Goal: Task Accomplishment & Management: Manage account settings

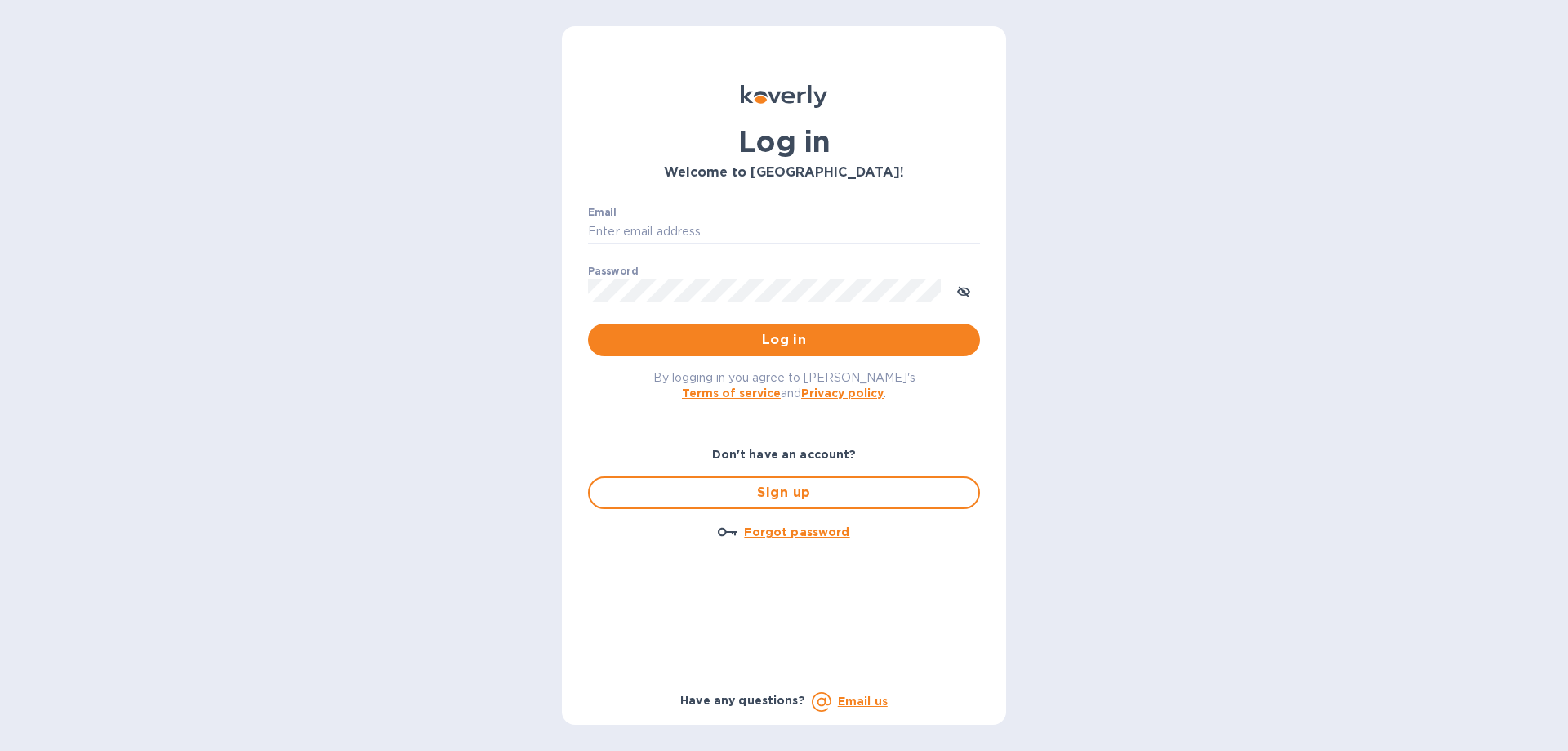
type input "[EMAIL_ADDRESS][DOMAIN_NAME]"
click at [839, 346] on span "Log in" at bounding box center [784, 339] width 366 height 20
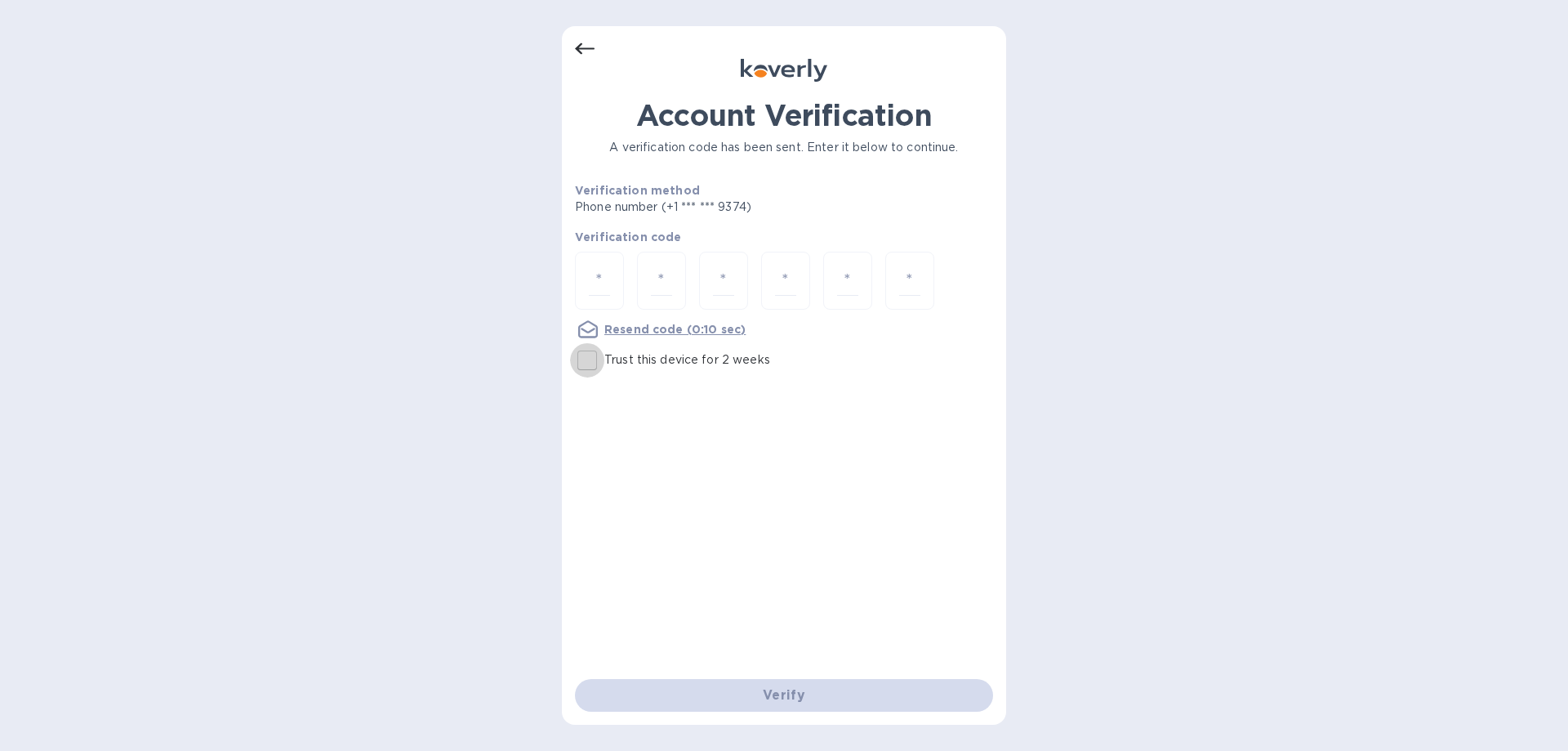
click at [586, 356] on input "Trust this device for 2 weeks" at bounding box center [588, 360] width 34 height 34
checkbox input "true"
click at [583, 271] on div at bounding box center [600, 281] width 49 height 58
type input "3"
type input "7"
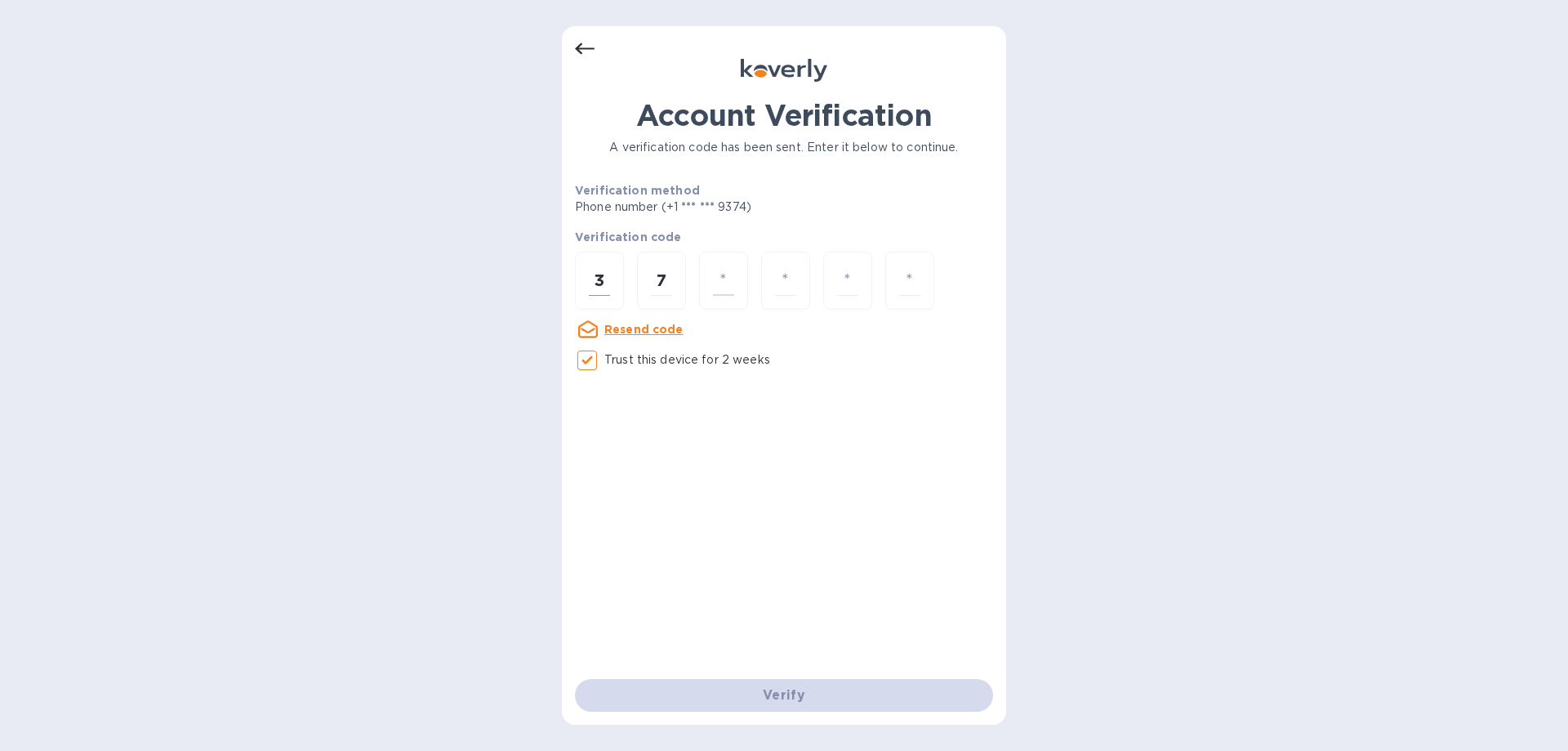
type input "3"
type input "2"
type input "5"
type input "6"
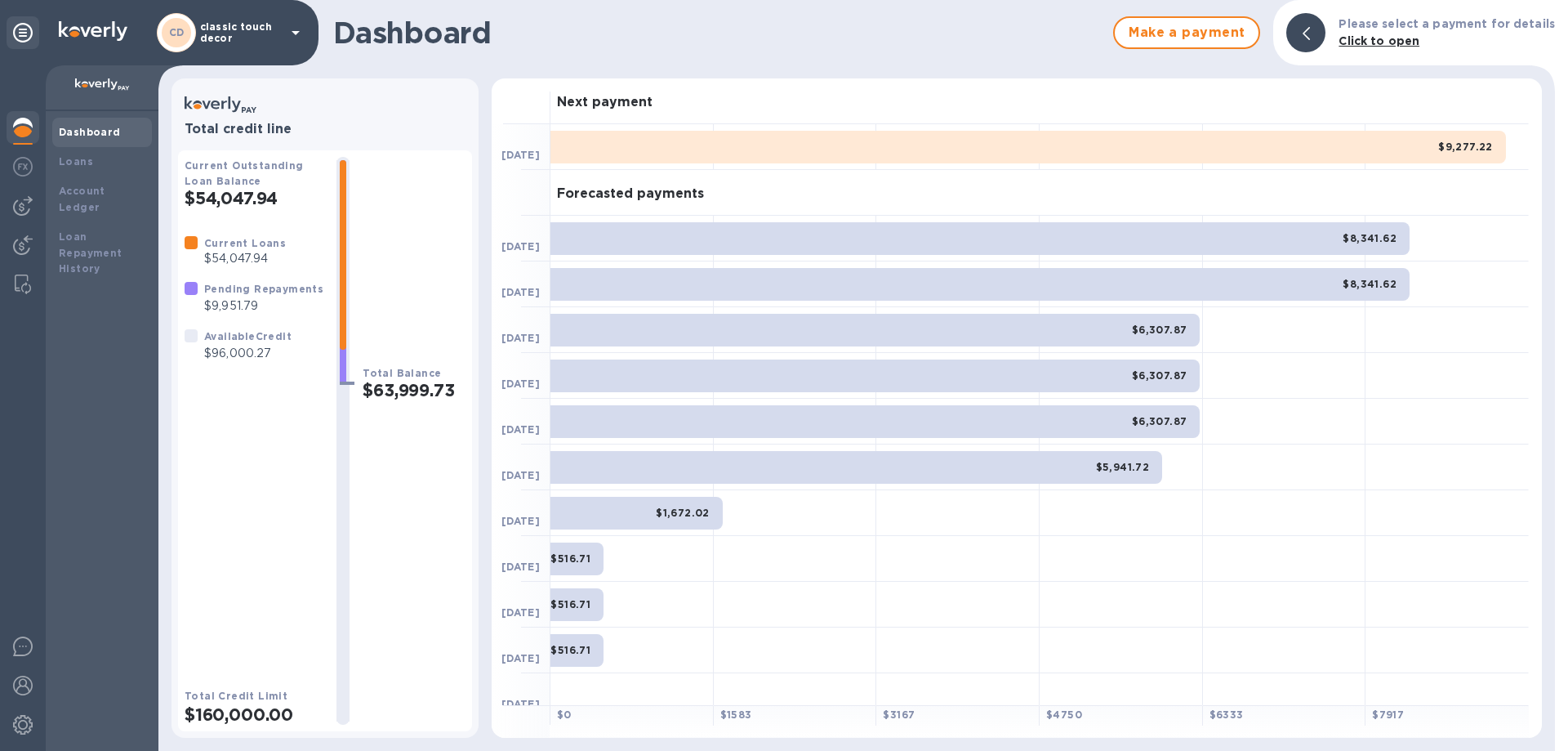
click at [227, 34] on p "classic touch decor" at bounding box center [241, 33] width 82 height 23
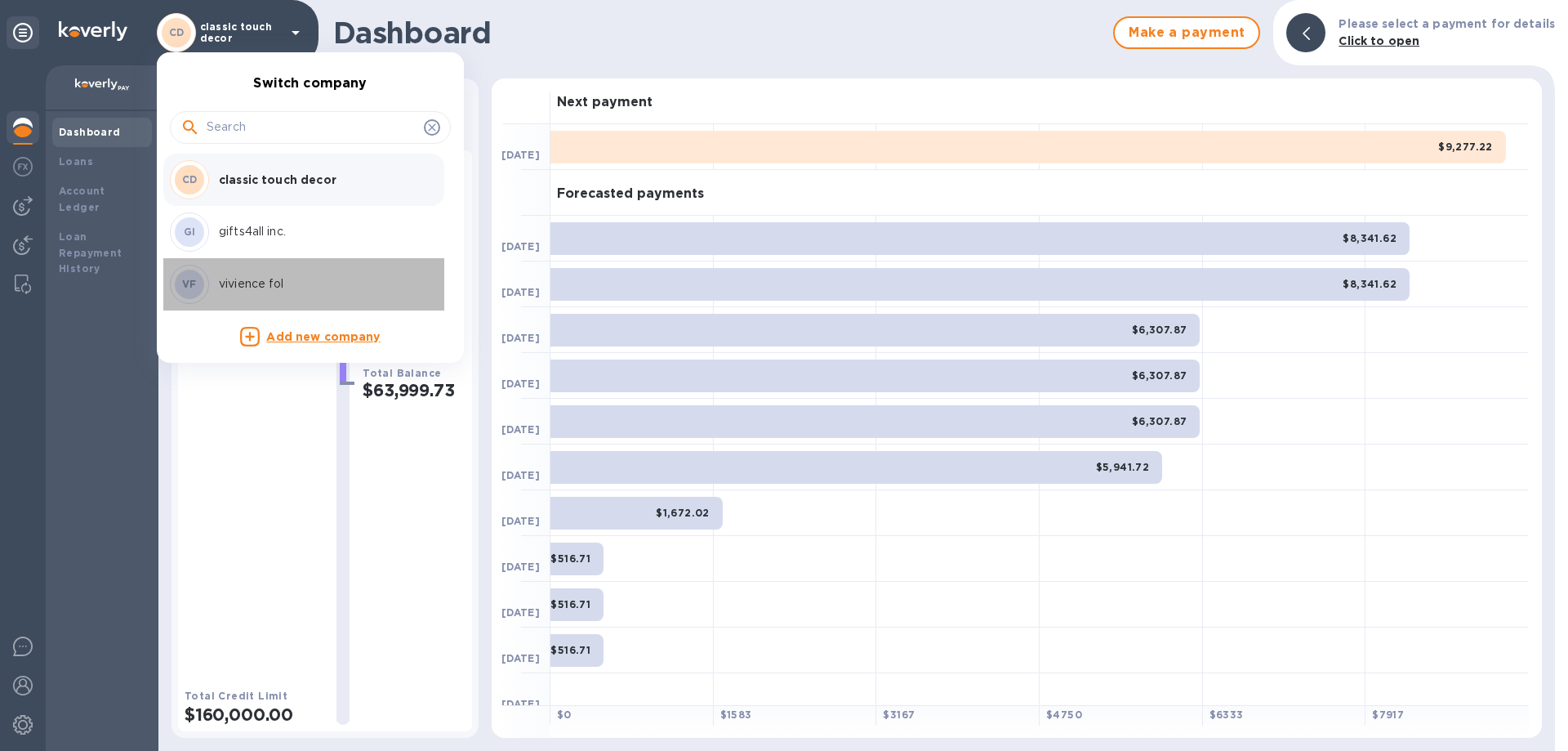
click at [265, 277] on p "vivience fol" at bounding box center [321, 284] width 206 height 17
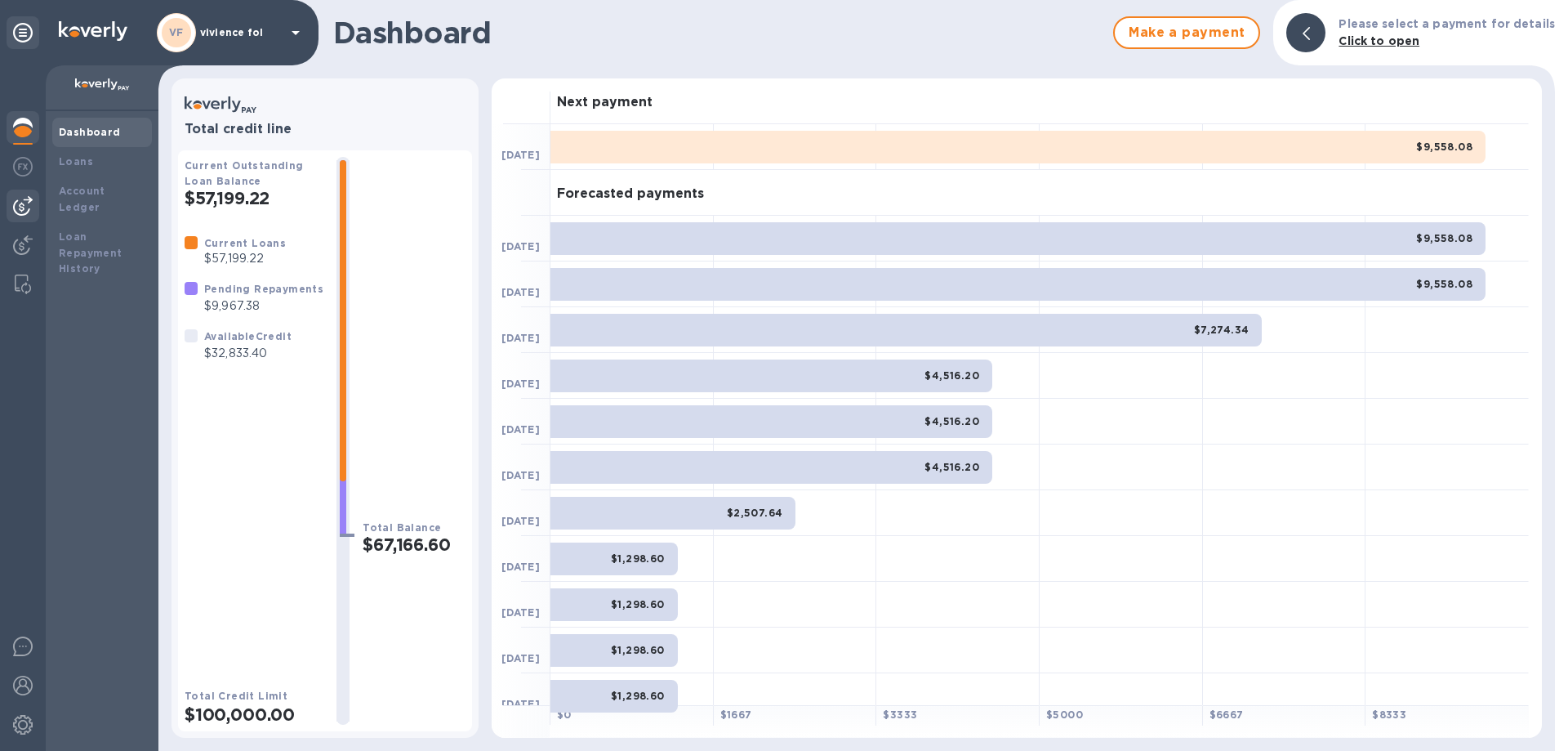
click at [28, 212] on img at bounding box center [23, 206] width 20 height 20
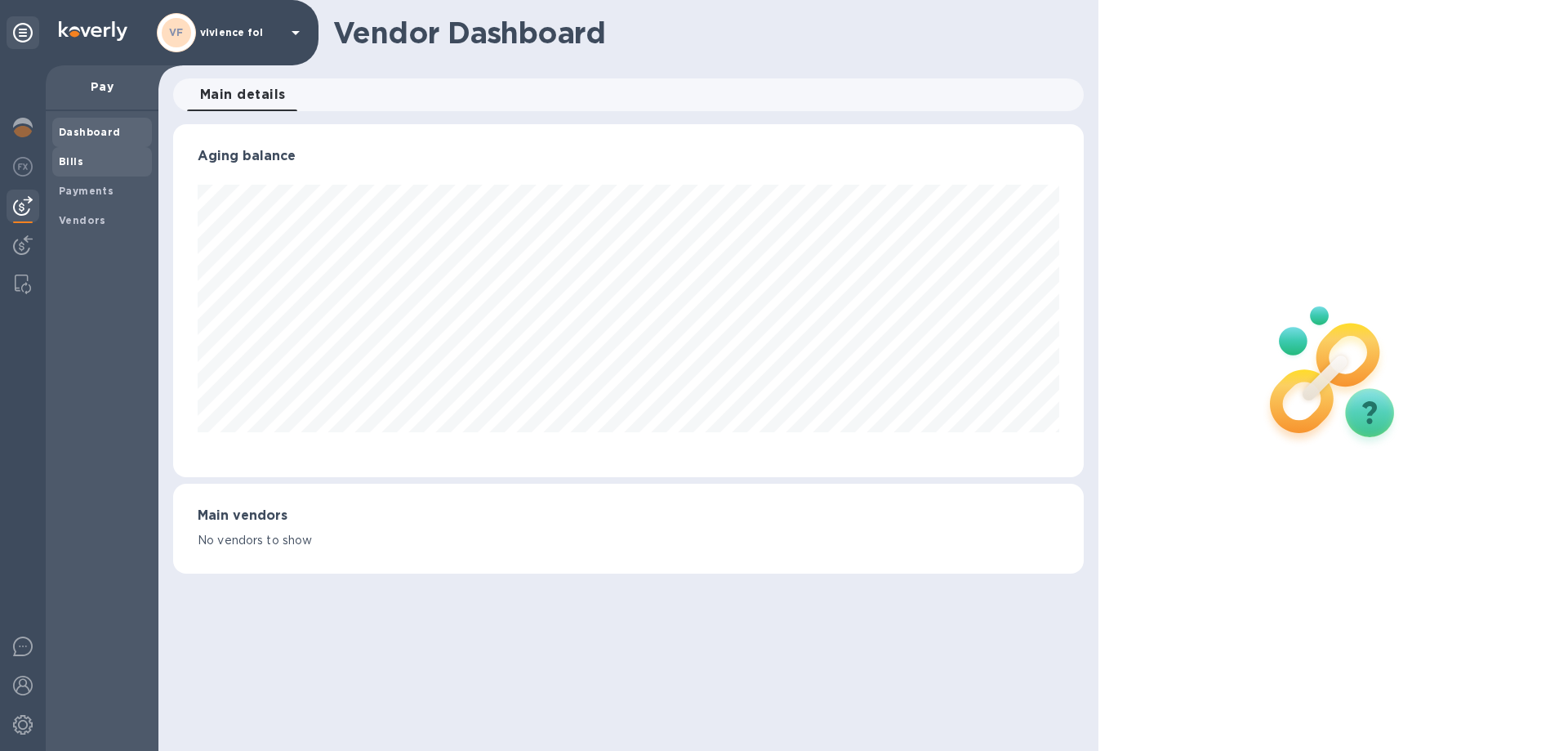
scroll to position [352, 910]
click at [73, 164] on b "Bills" at bounding box center [71, 161] width 24 height 12
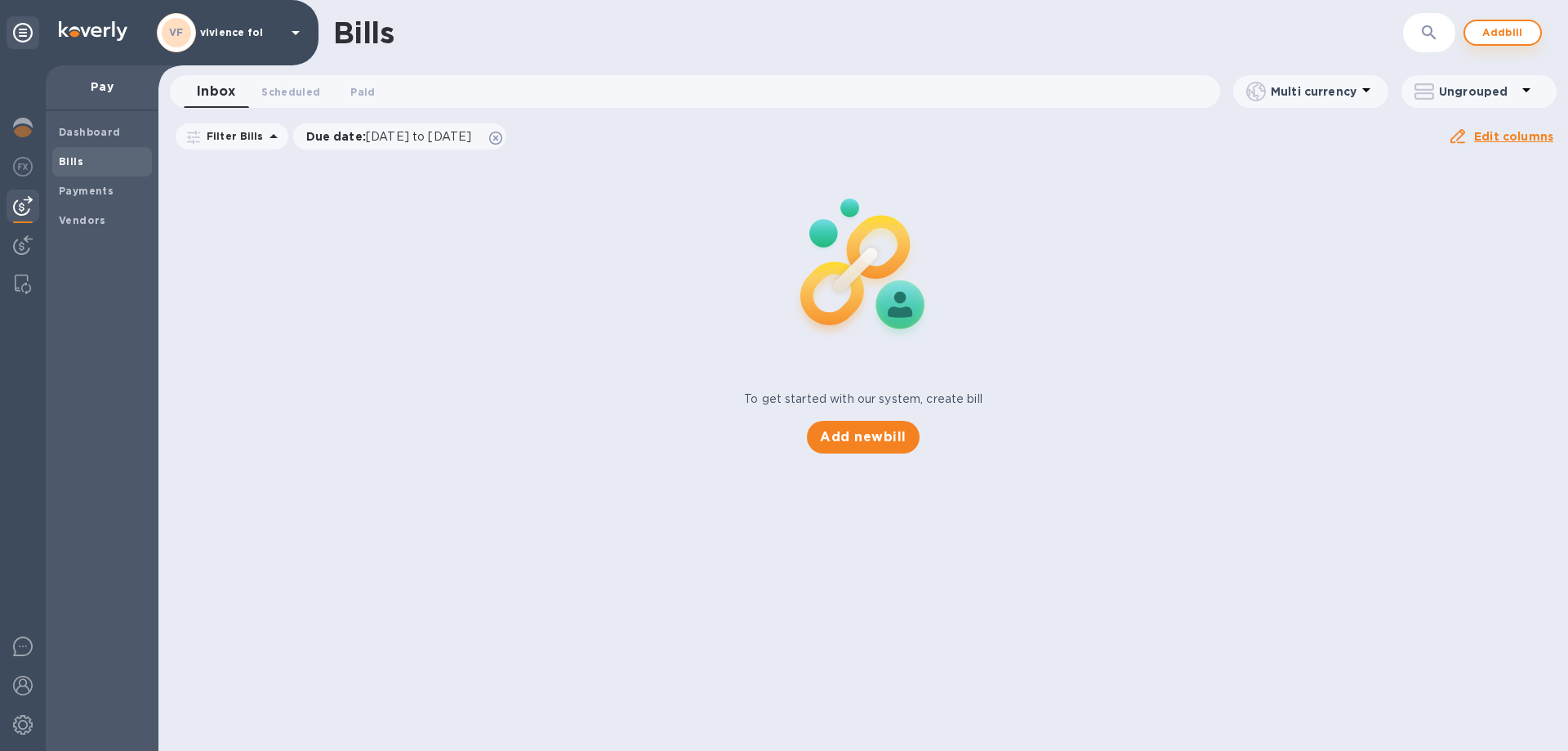
click at [1530, 36] on button "Add bill" at bounding box center [1502, 33] width 78 height 26
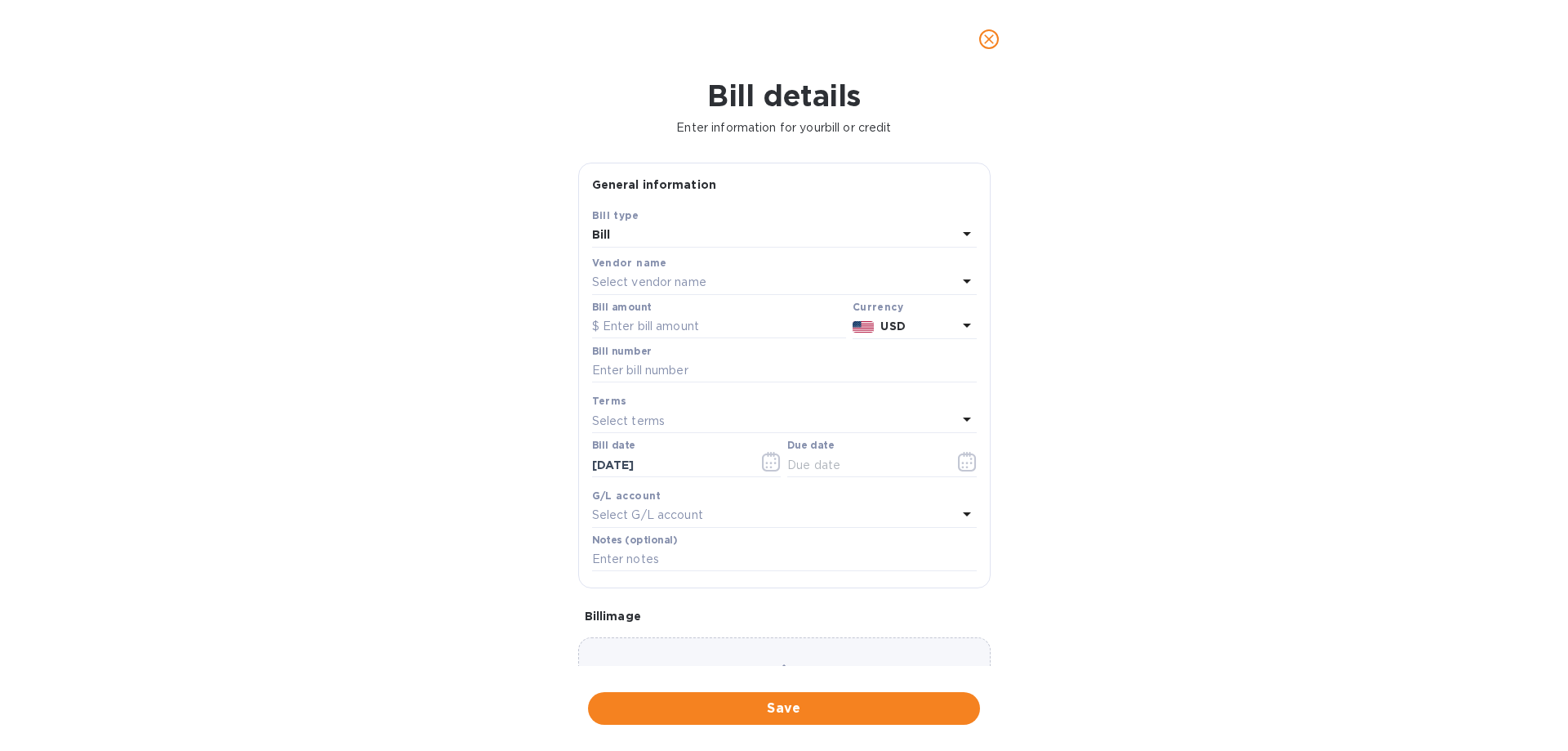
click at [641, 280] on p "Select vendor name" at bounding box center [650, 282] width 115 height 17
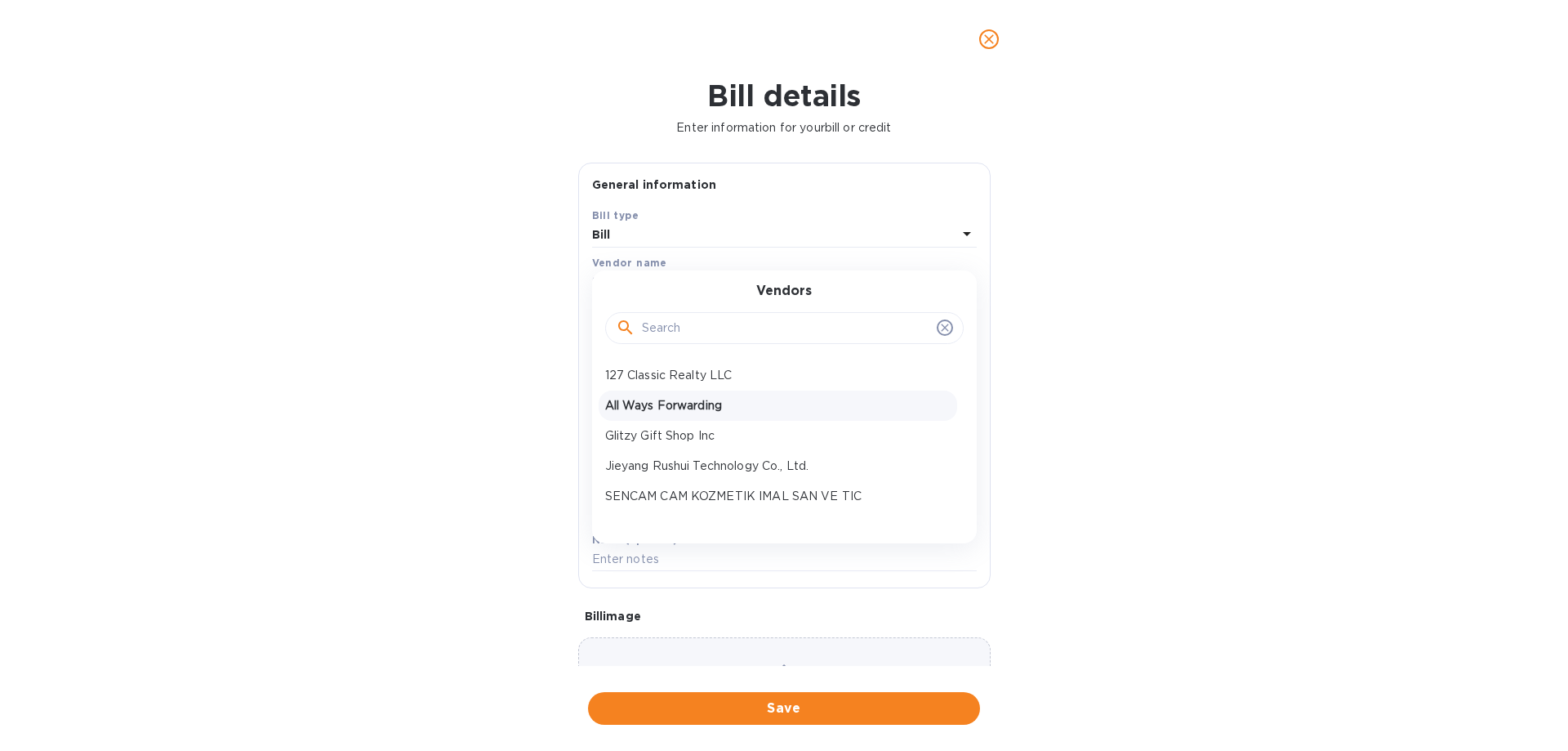
click at [697, 406] on p "All Ways Forwarding" at bounding box center [778, 405] width 346 height 17
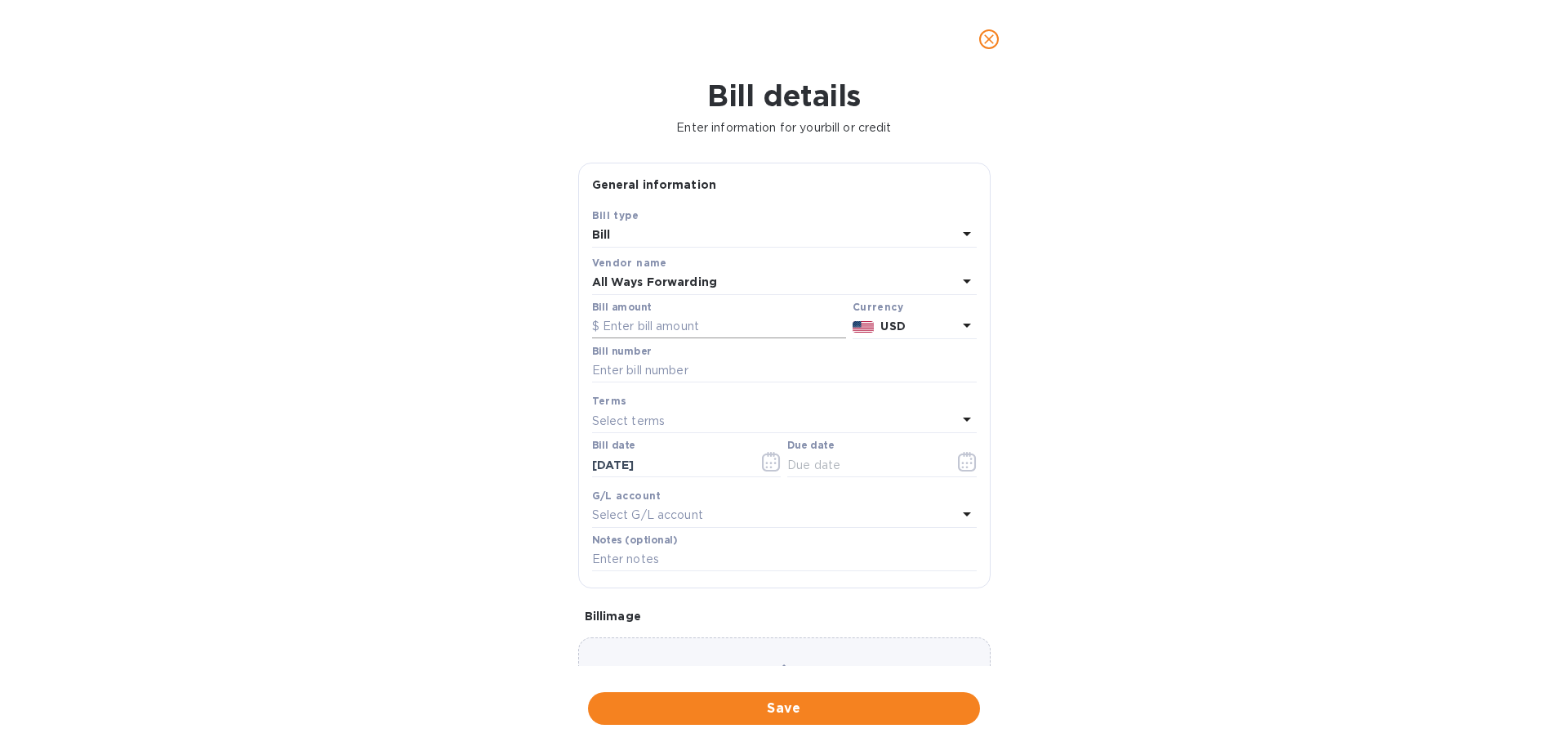
click at [661, 328] on input "text" at bounding box center [719, 327] width 254 height 24
type input "7,846.06"
click at [681, 370] on input "text" at bounding box center [784, 370] width 384 height 24
paste input "3876046"
type input "3876046 01"
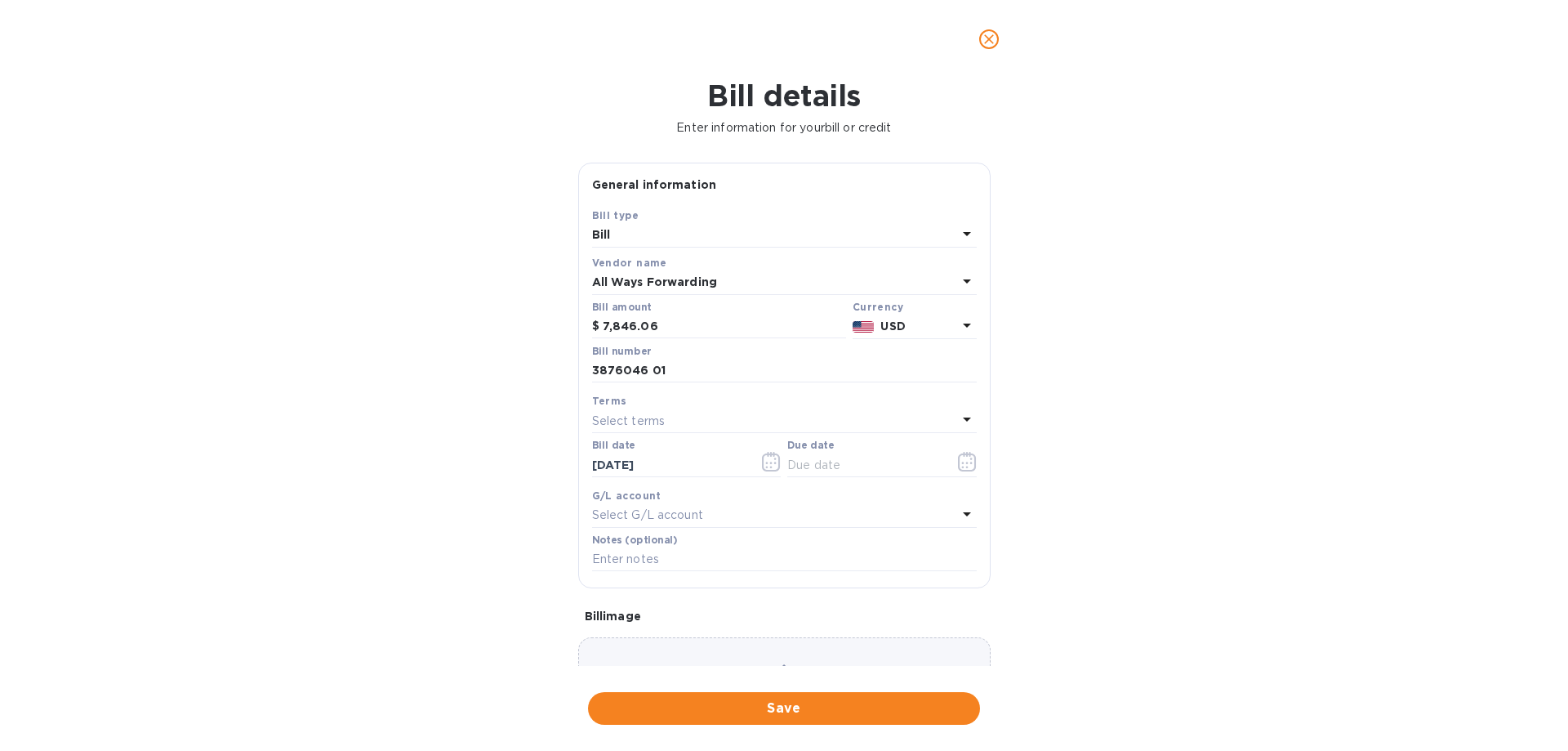
click at [705, 425] on div "Select terms" at bounding box center [775, 420] width 365 height 23
click at [658, 516] on p "NET 30" at bounding box center [778, 514] width 346 height 17
type input "10/03/2025"
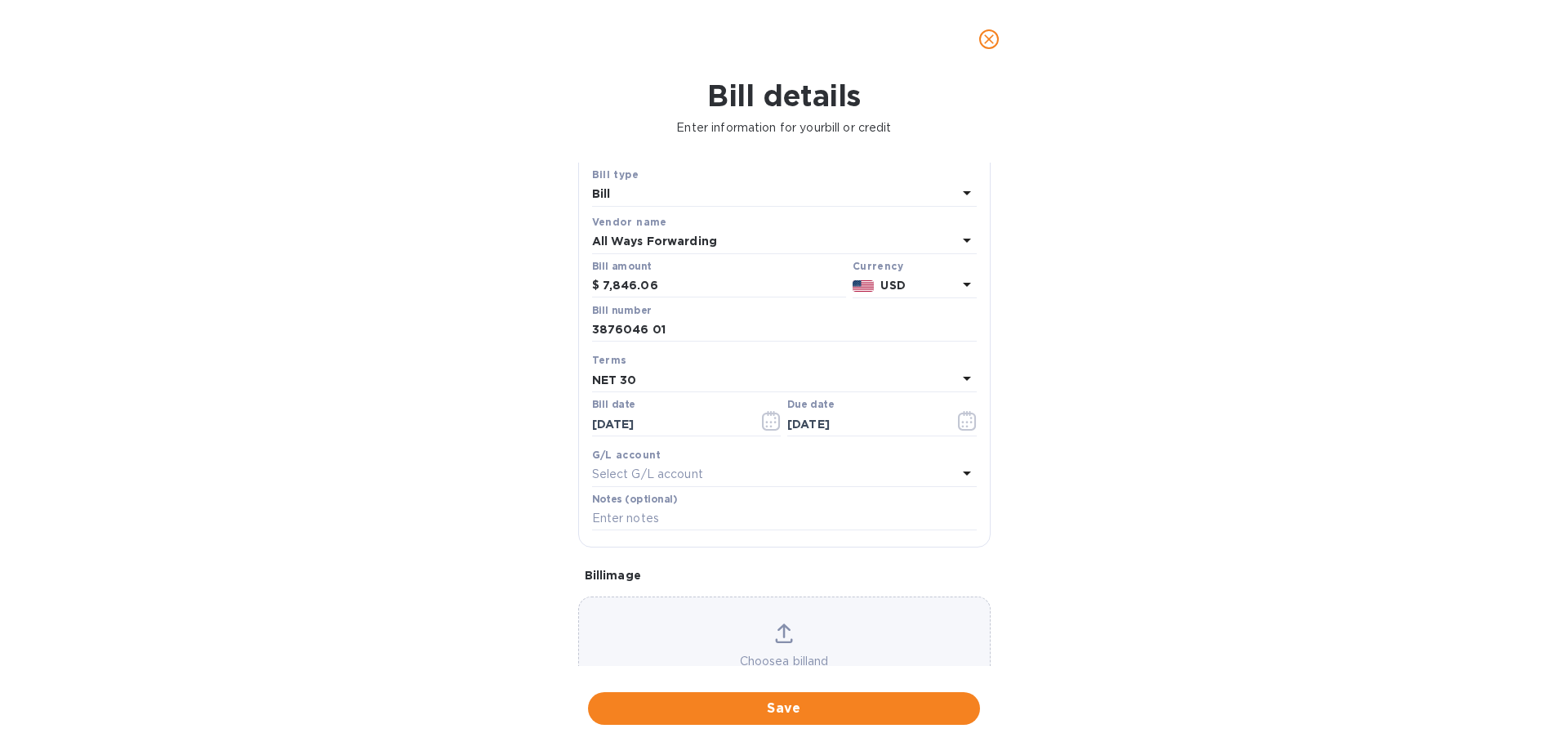
scroll to position [109, 0]
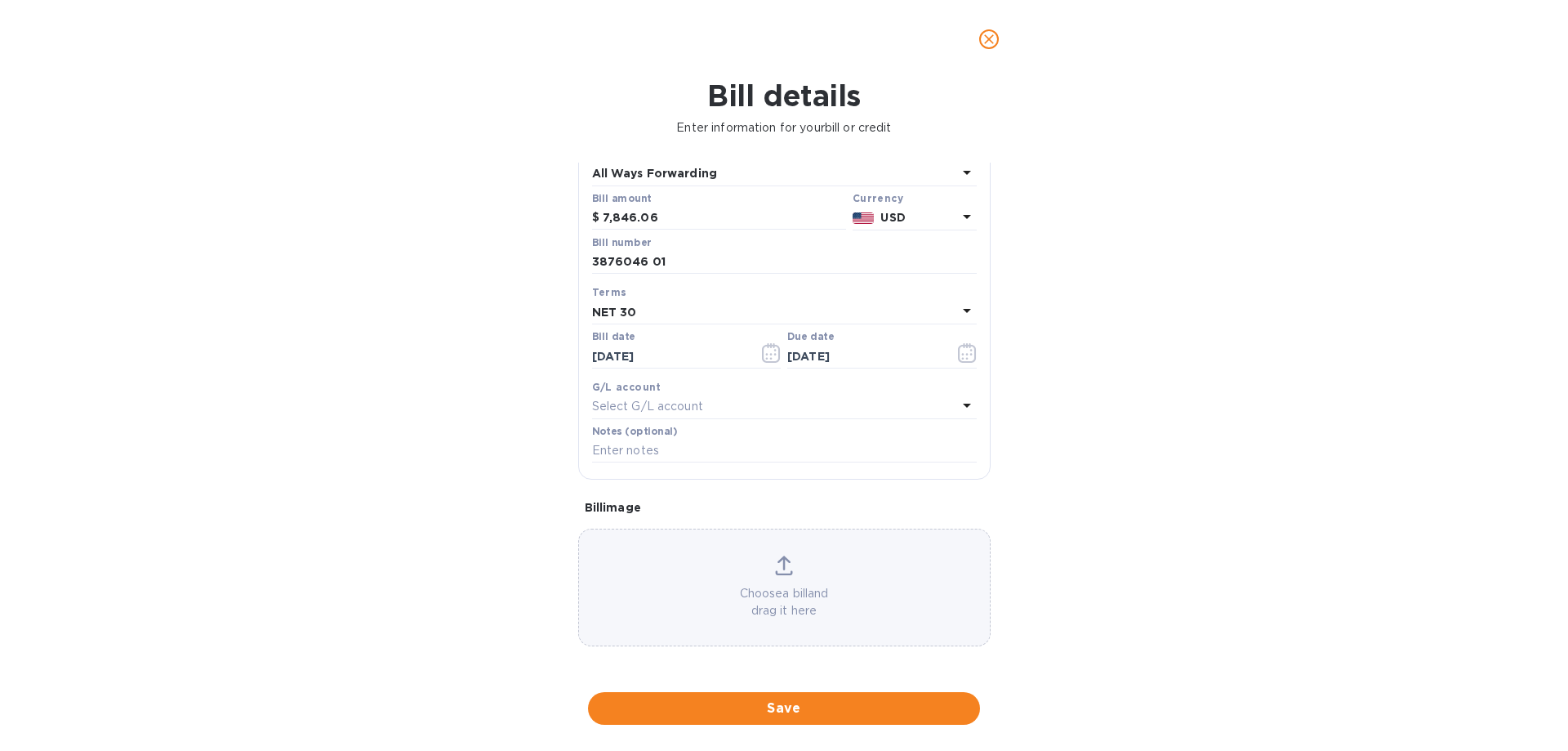
click at [764, 579] on div "Choose a bill and drag it here" at bounding box center [784, 587] width 411 height 64
click at [792, 701] on span "Save" at bounding box center [784, 708] width 366 height 20
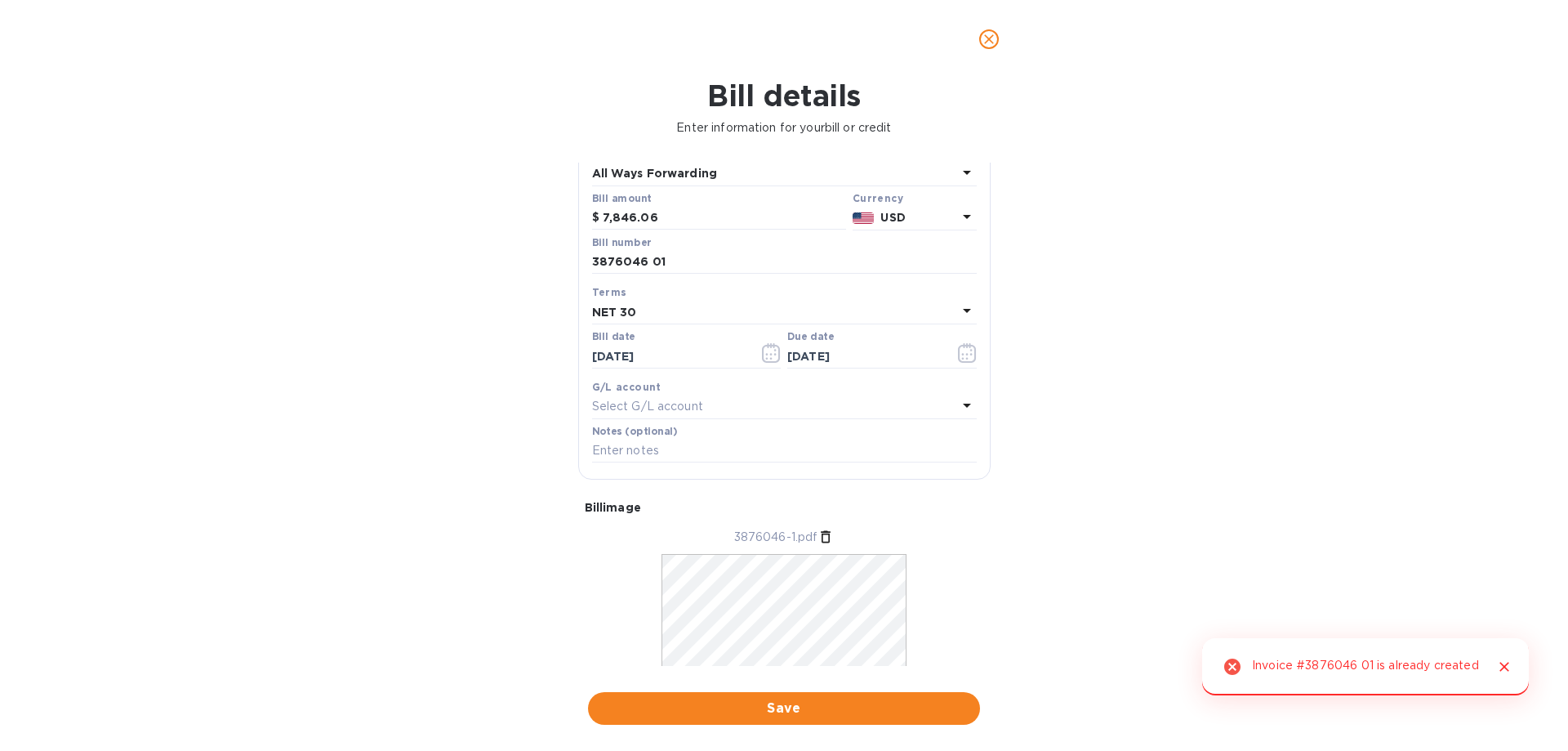
click at [1508, 665] on icon "Close" at bounding box center [1504, 665] width 16 height 16
click at [677, 255] on input "3876046 01" at bounding box center [784, 262] width 384 height 24
type input "3876046"
click at [792, 710] on span "Save" at bounding box center [784, 708] width 366 height 20
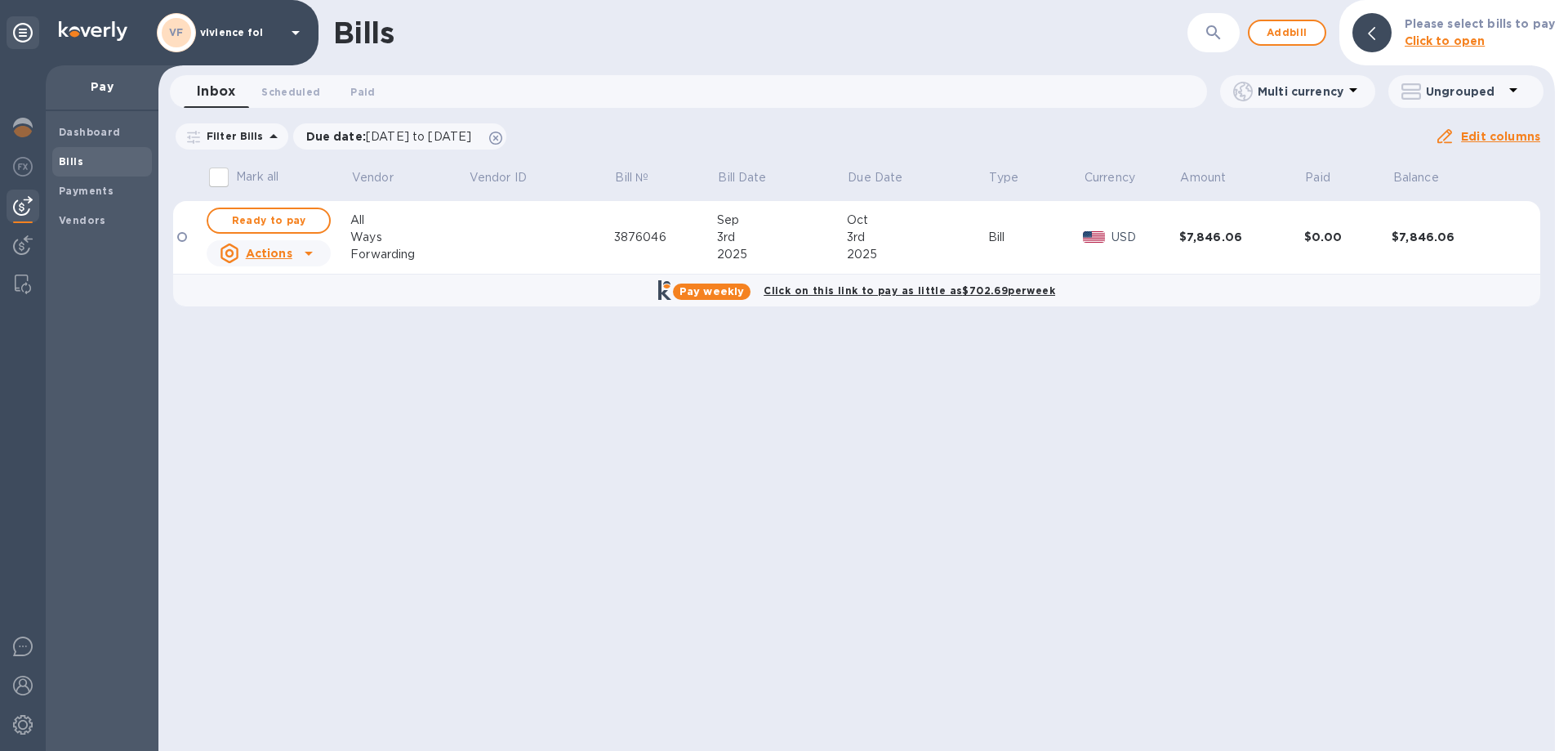
click at [895, 295] on b "Click on this link to pay as little as $702.69 per week" at bounding box center [909, 289] width 291 height 12
checkbox input "true"
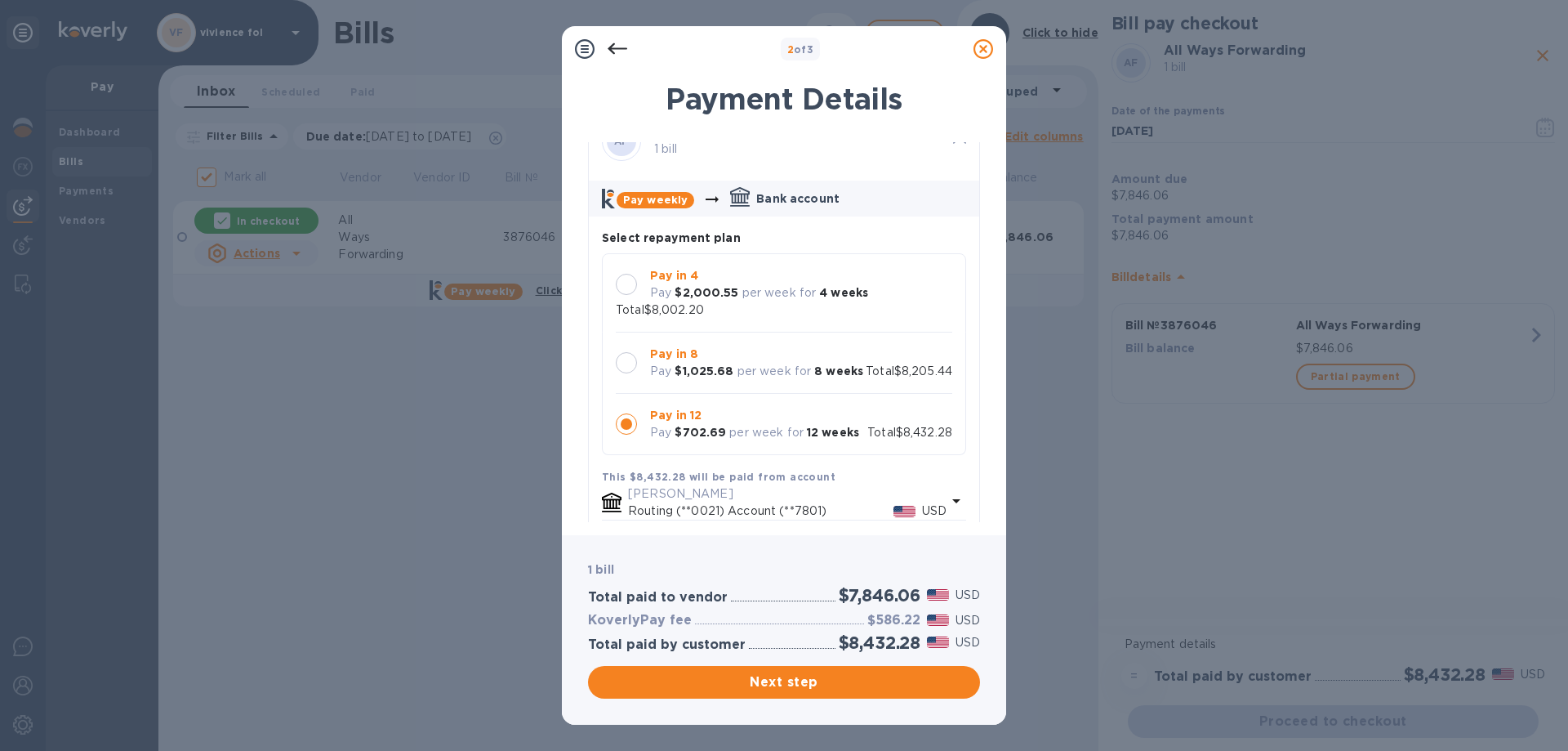
scroll to position [0, 0]
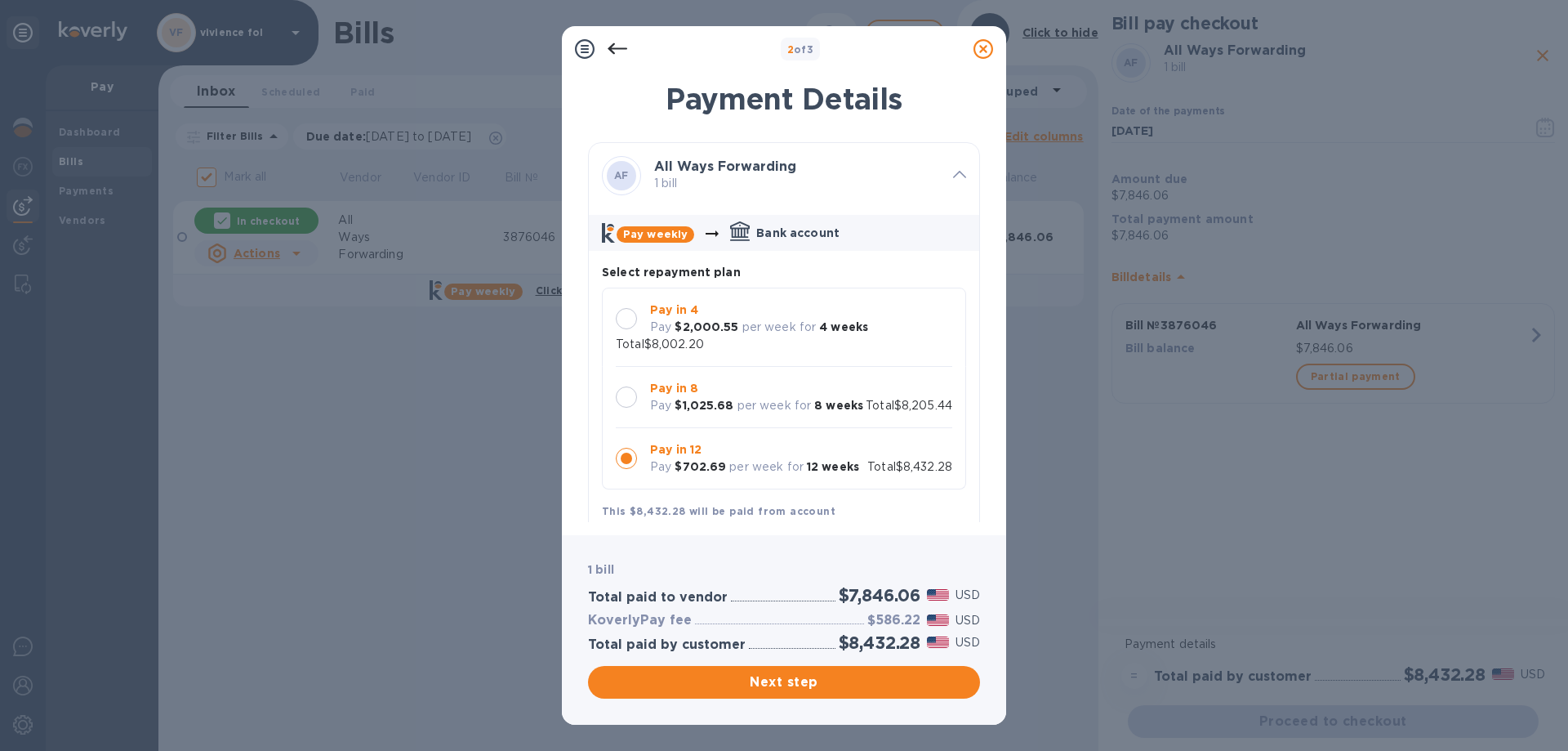
click at [983, 50] on icon at bounding box center [983, 49] width 20 height 20
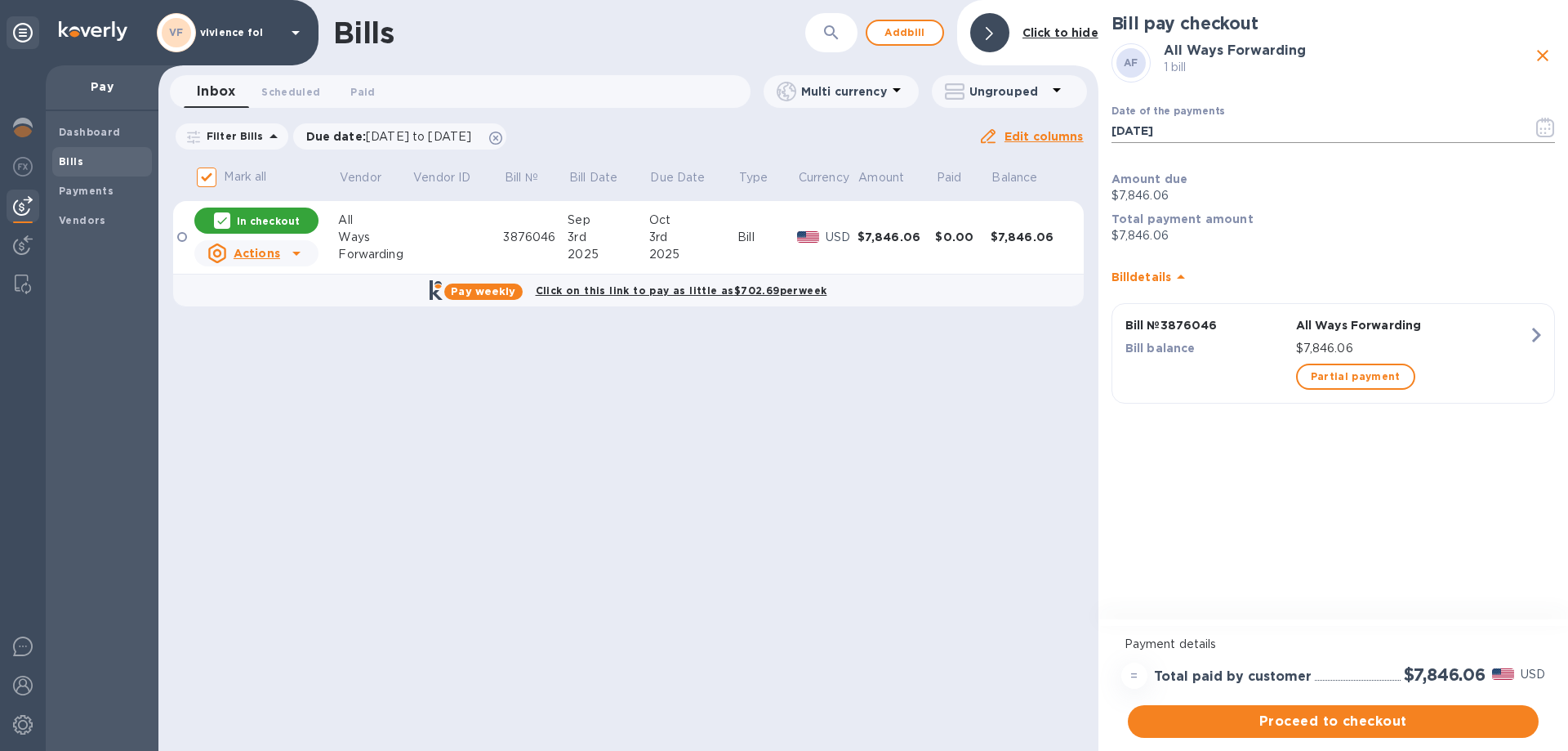
click at [1545, 133] on icon "button" at bounding box center [1545, 133] width 3 height 3
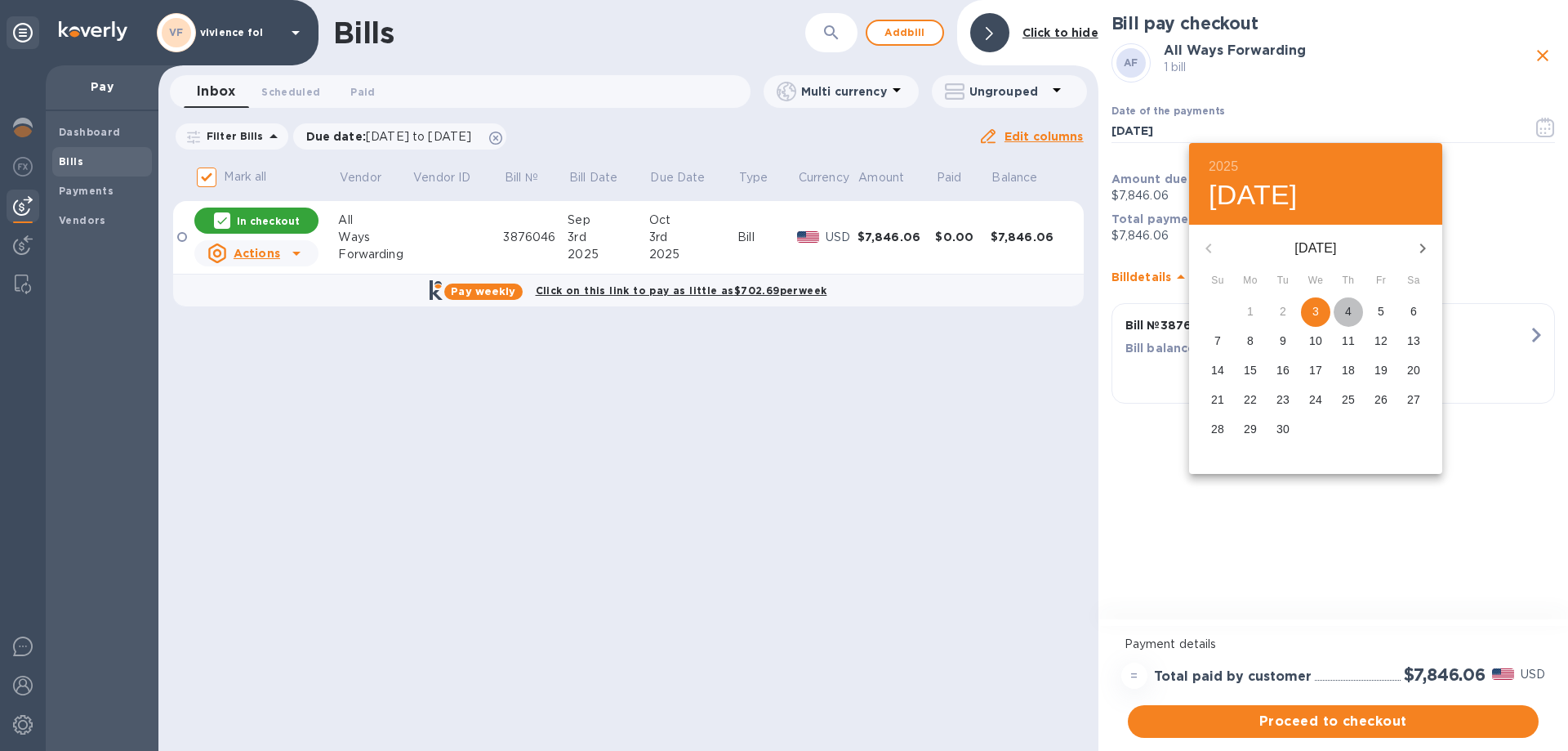
click at [1349, 313] on p "4" at bounding box center [1348, 310] width 7 height 16
type input "09/04/2025"
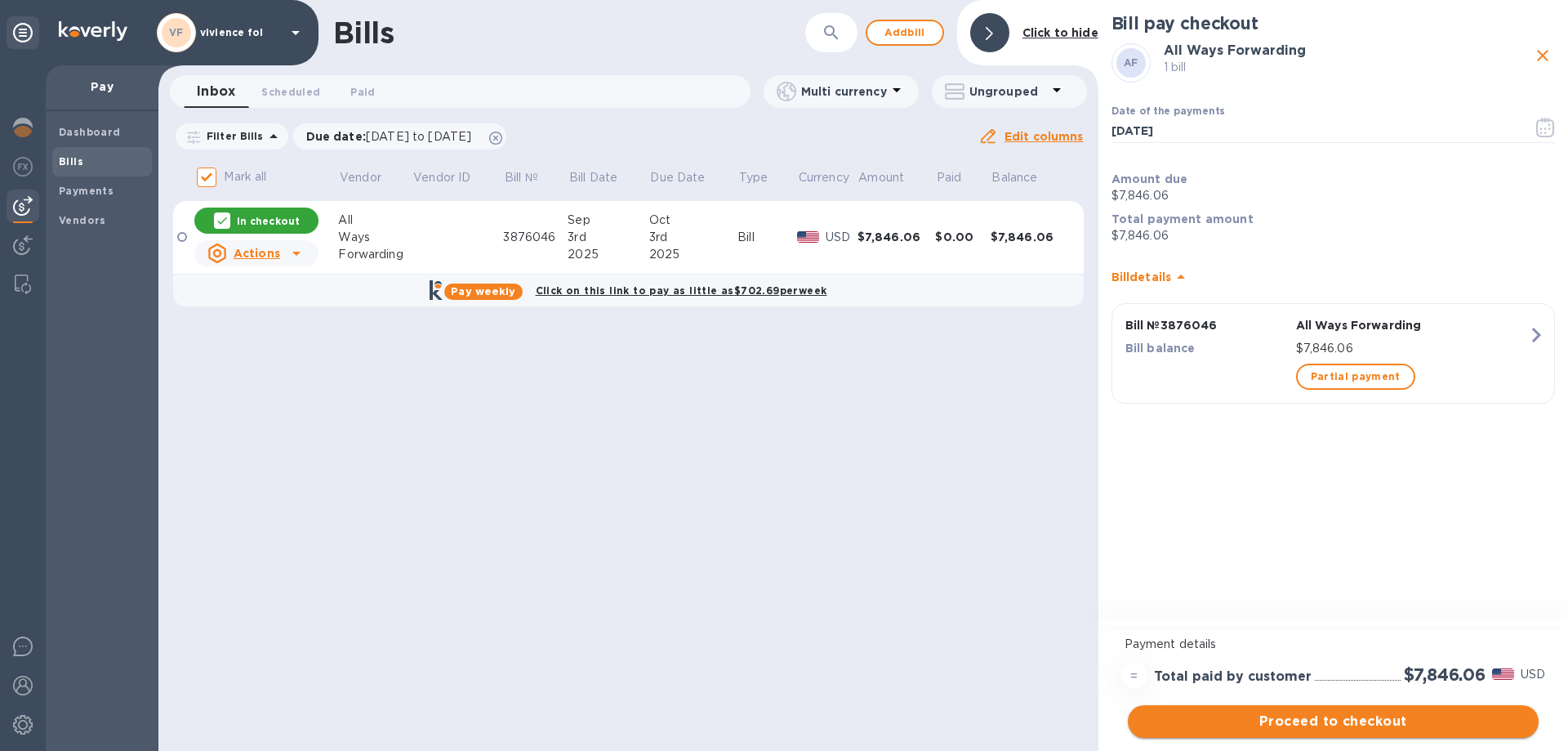
click at [1361, 722] on span "Proceed to checkout" at bounding box center [1333, 721] width 384 height 20
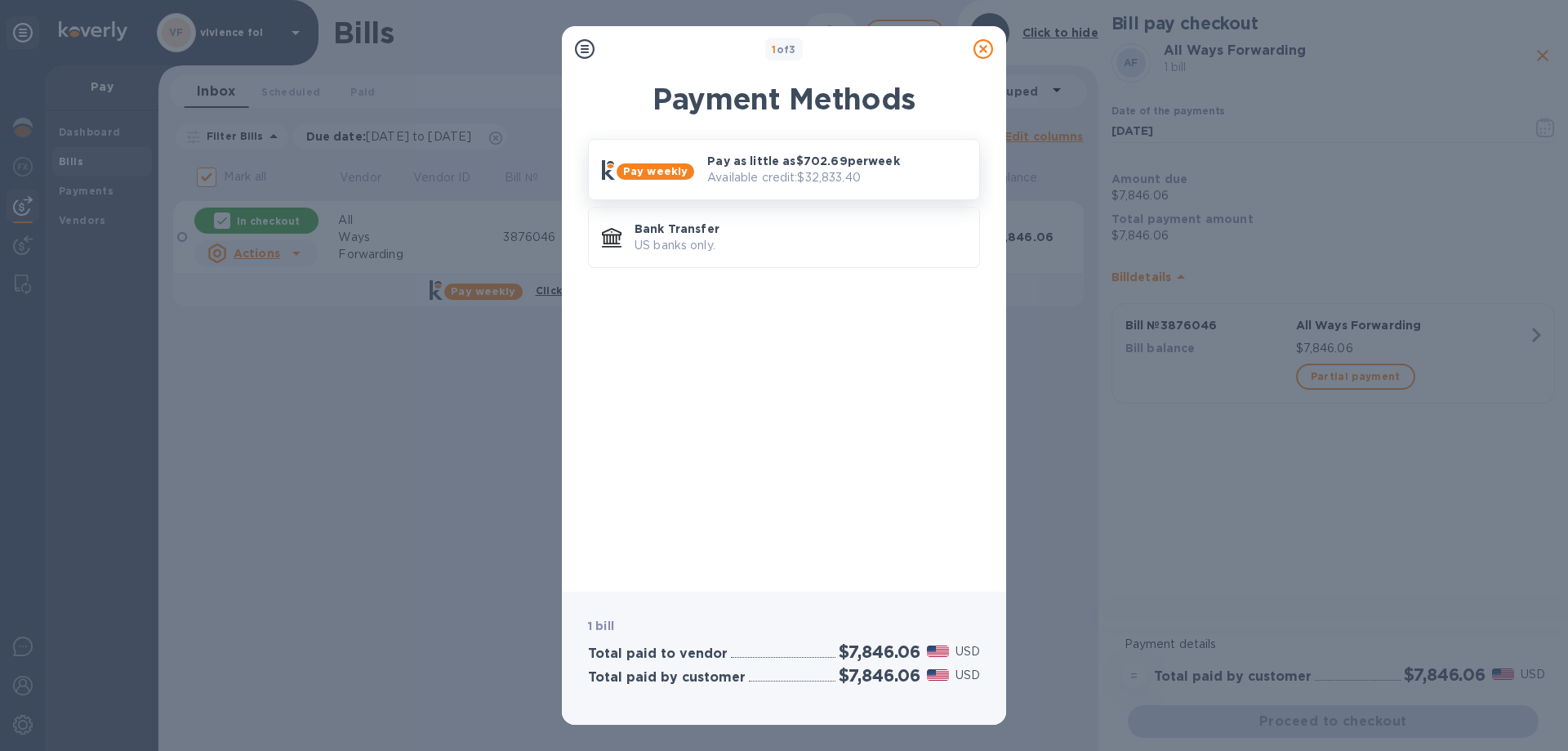
click at [772, 173] on p "Available credit: $32,833.40" at bounding box center [837, 178] width 259 height 17
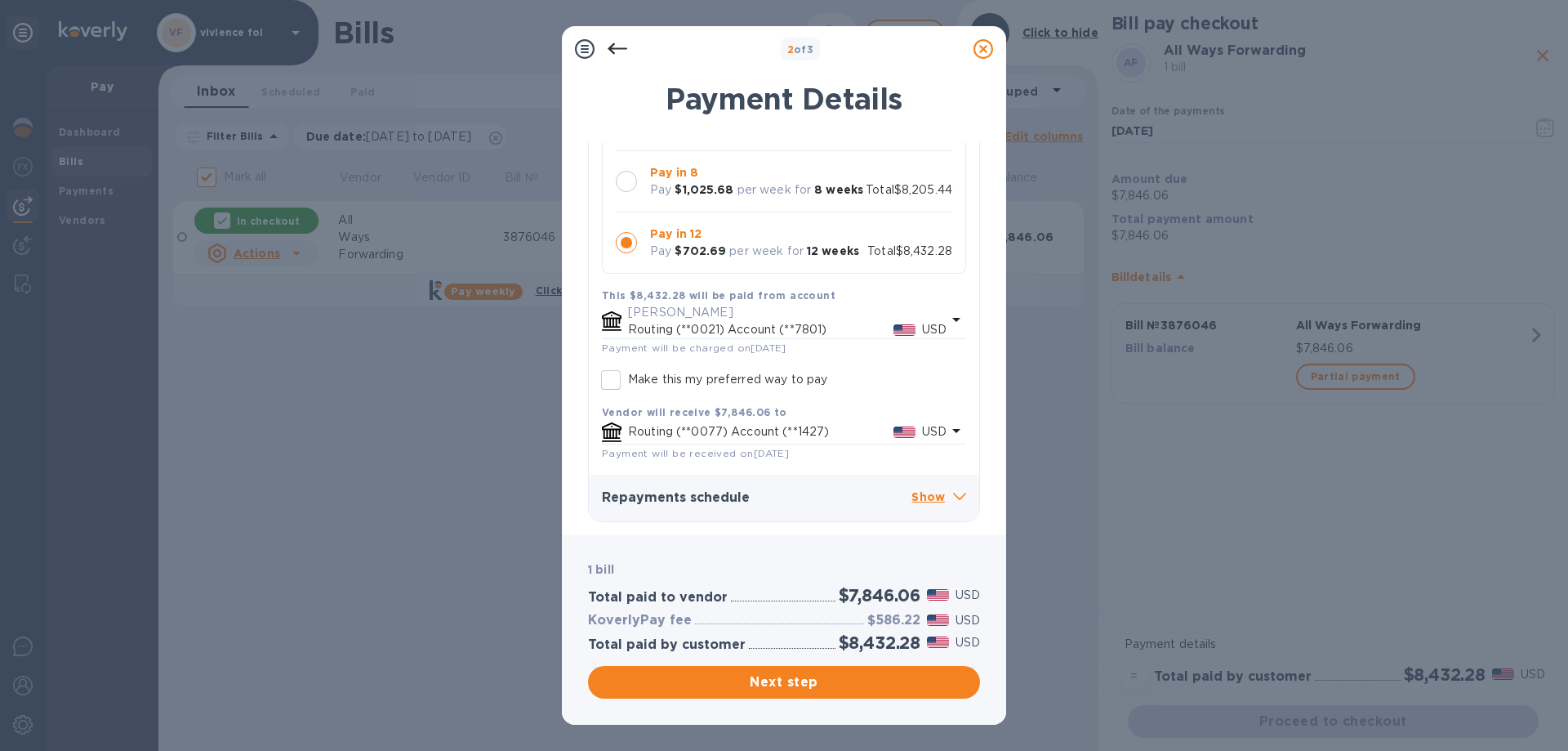
scroll to position [233, 0]
click at [789, 678] on span "Next step" at bounding box center [784, 681] width 366 height 20
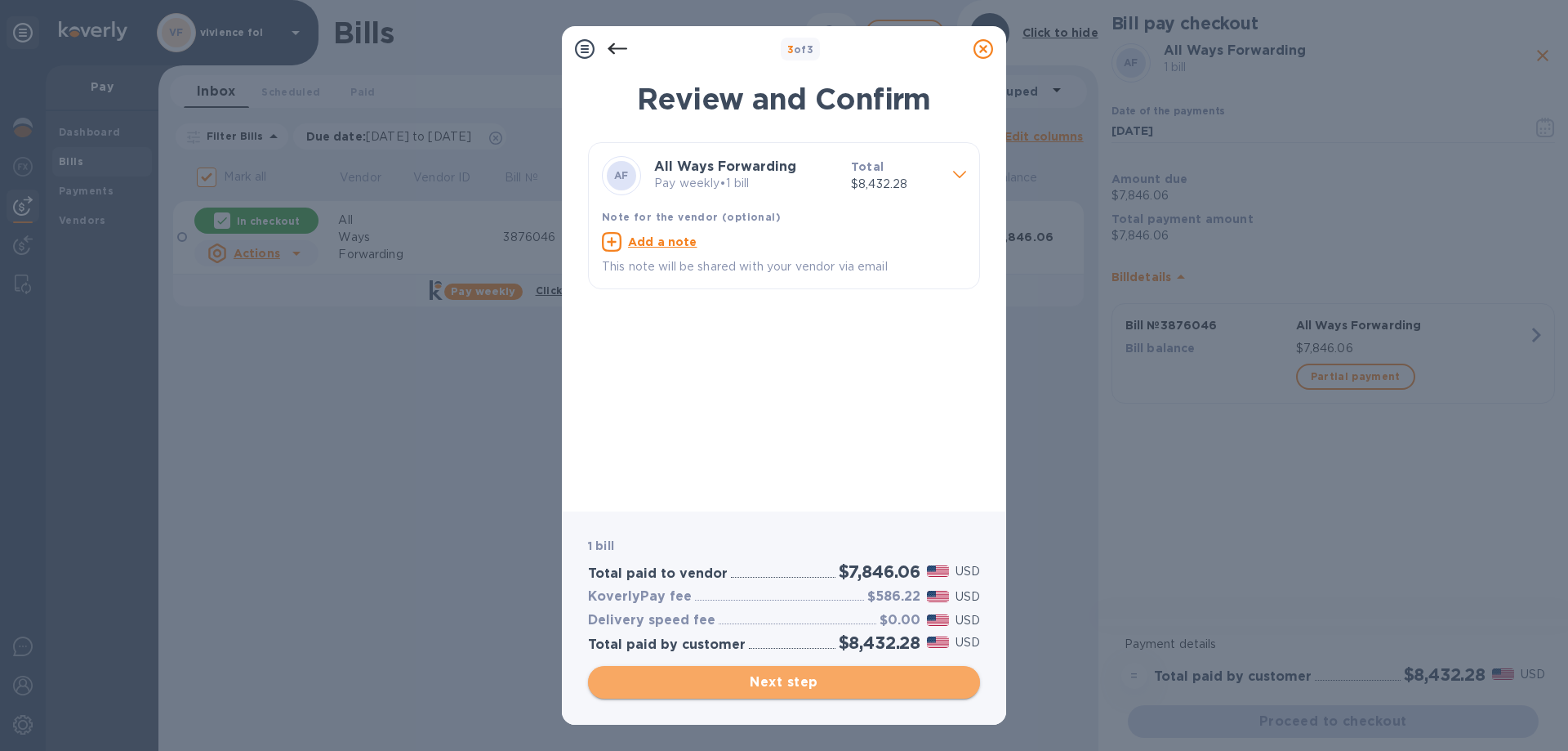
click at [807, 680] on span "Next step" at bounding box center [784, 681] width 366 height 20
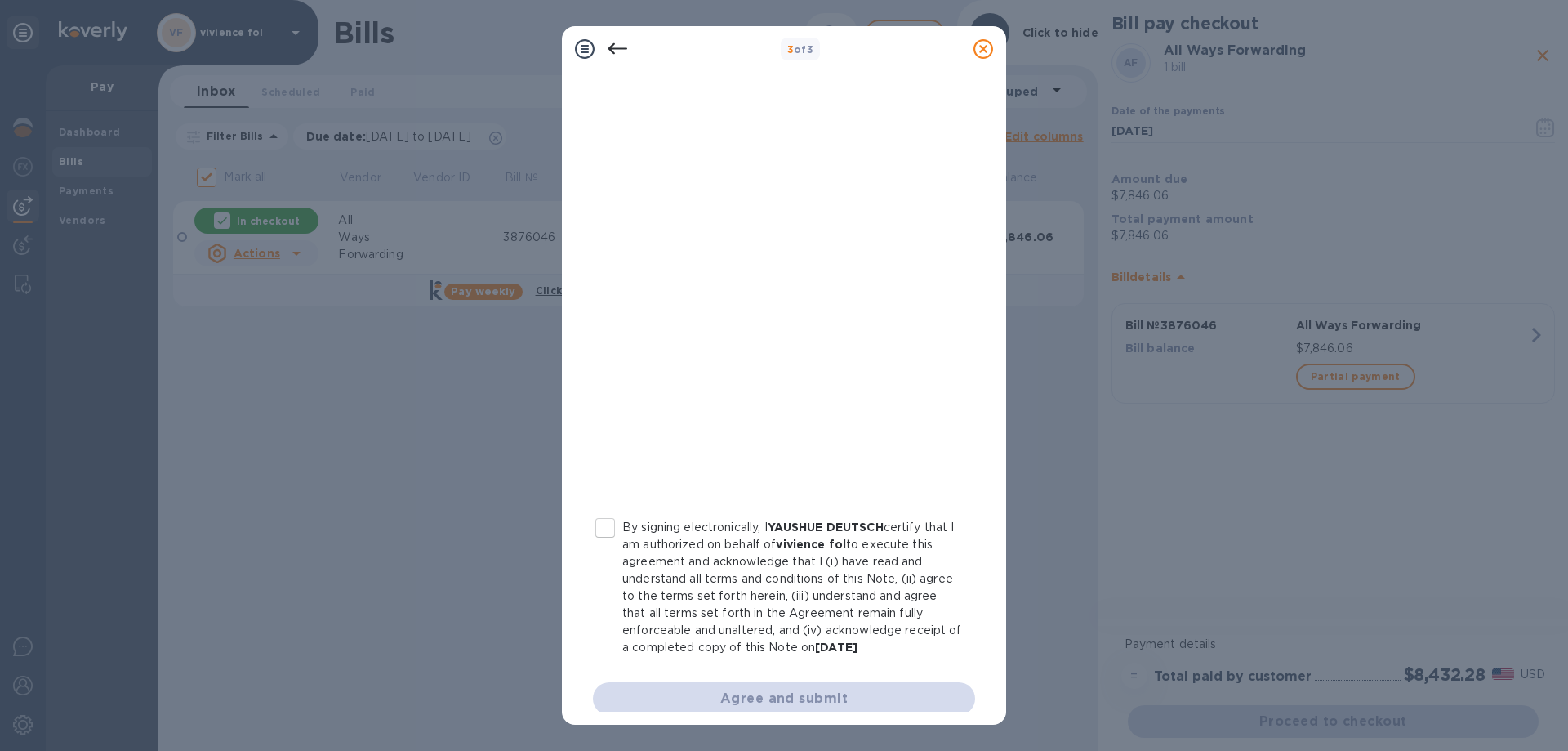
scroll to position [163, 0]
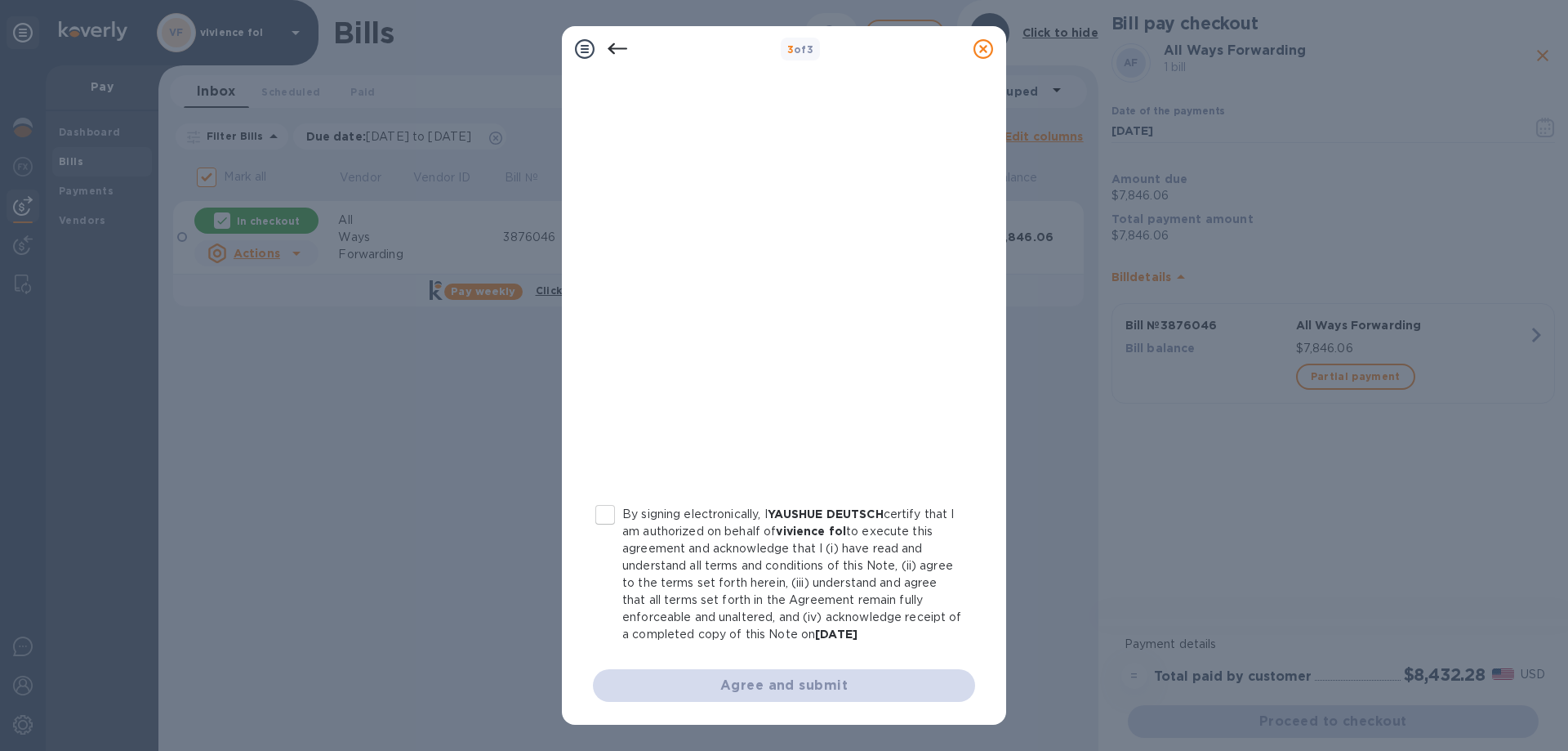
click at [609, 514] on input "By signing electronically, I YAUSHUE DEUTSCH certify that I am authorized on be…" at bounding box center [605, 514] width 34 height 34
checkbox input "true"
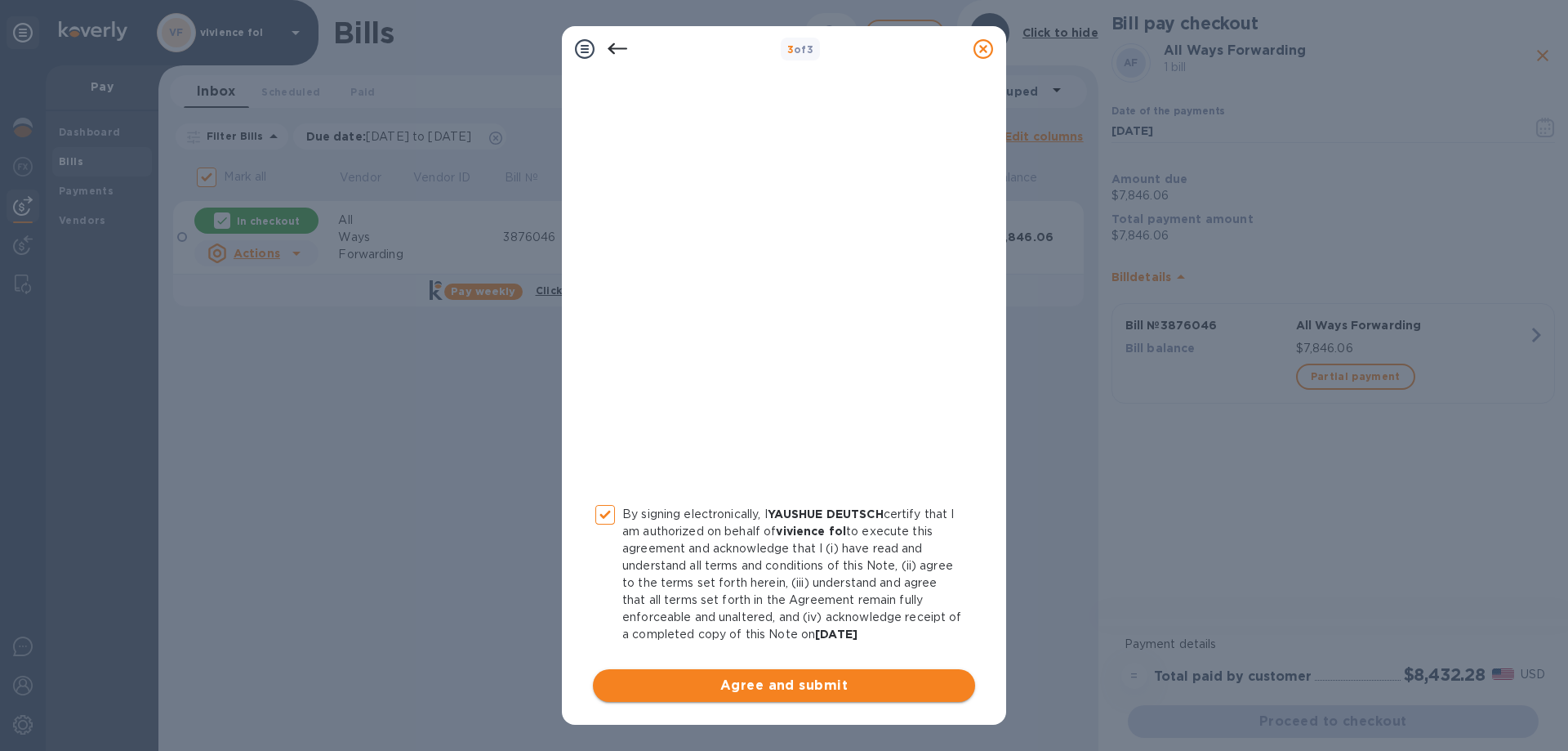
click at [807, 687] on span "Agree and submit" at bounding box center [784, 685] width 356 height 20
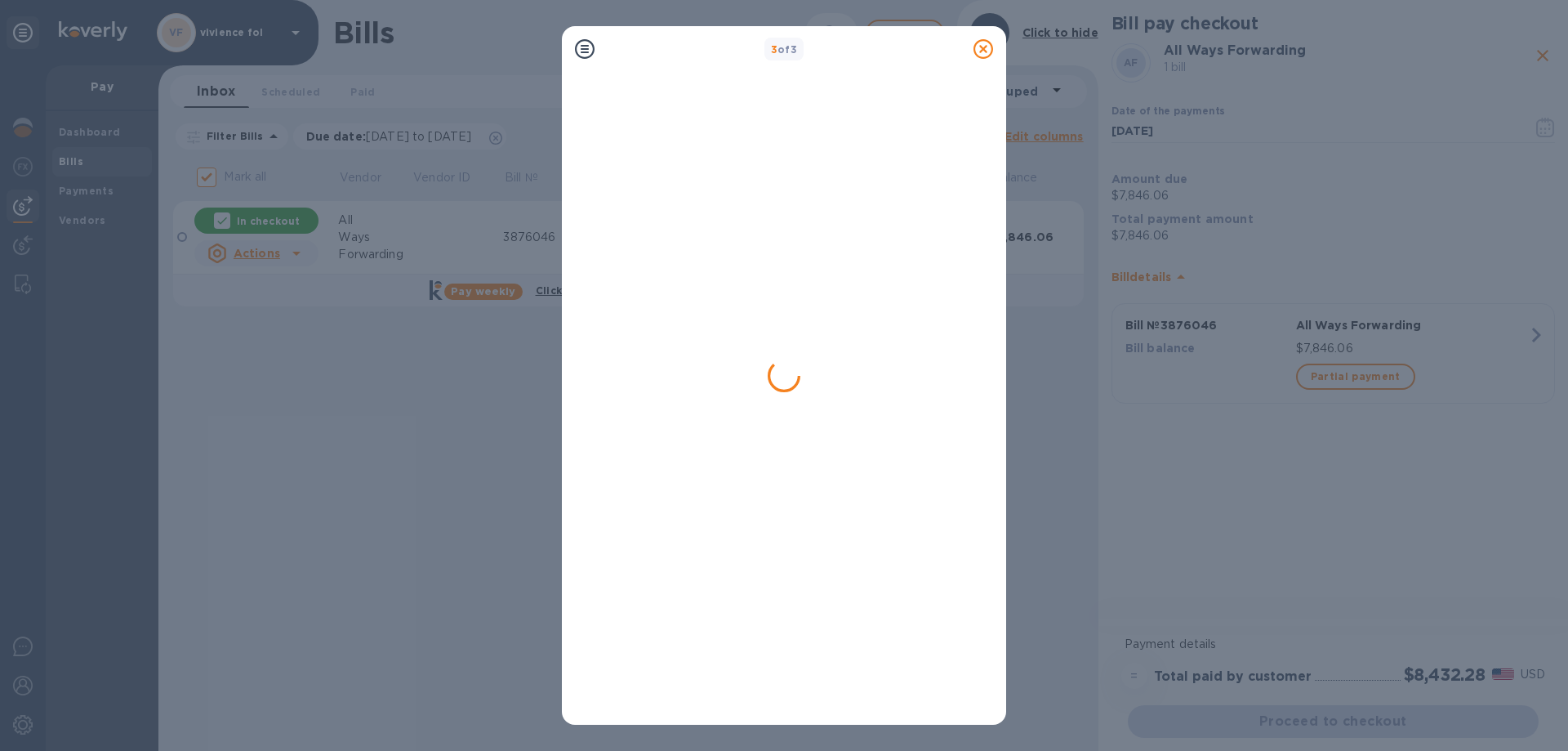
checkbox input "false"
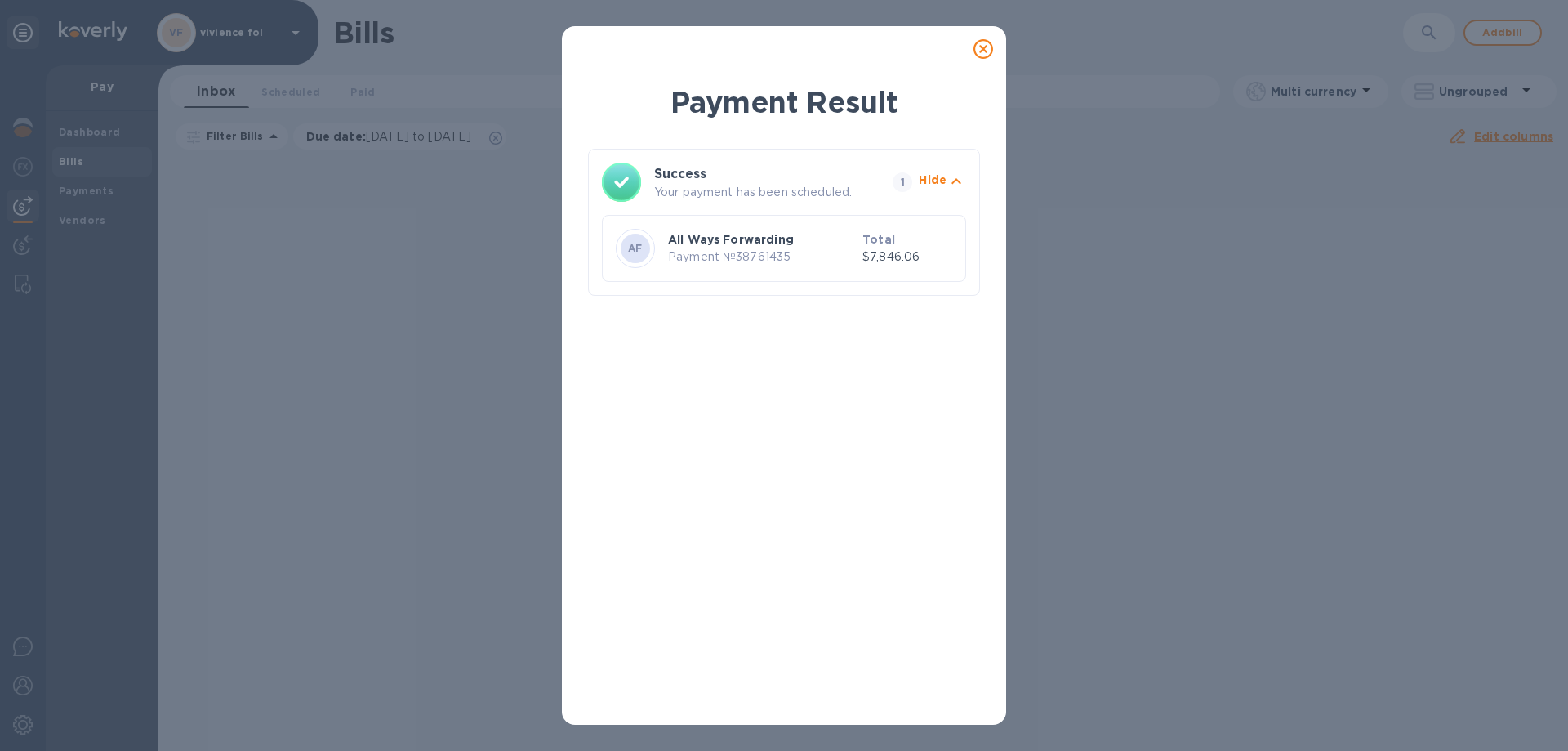
click at [985, 42] on icon at bounding box center [983, 49] width 20 height 20
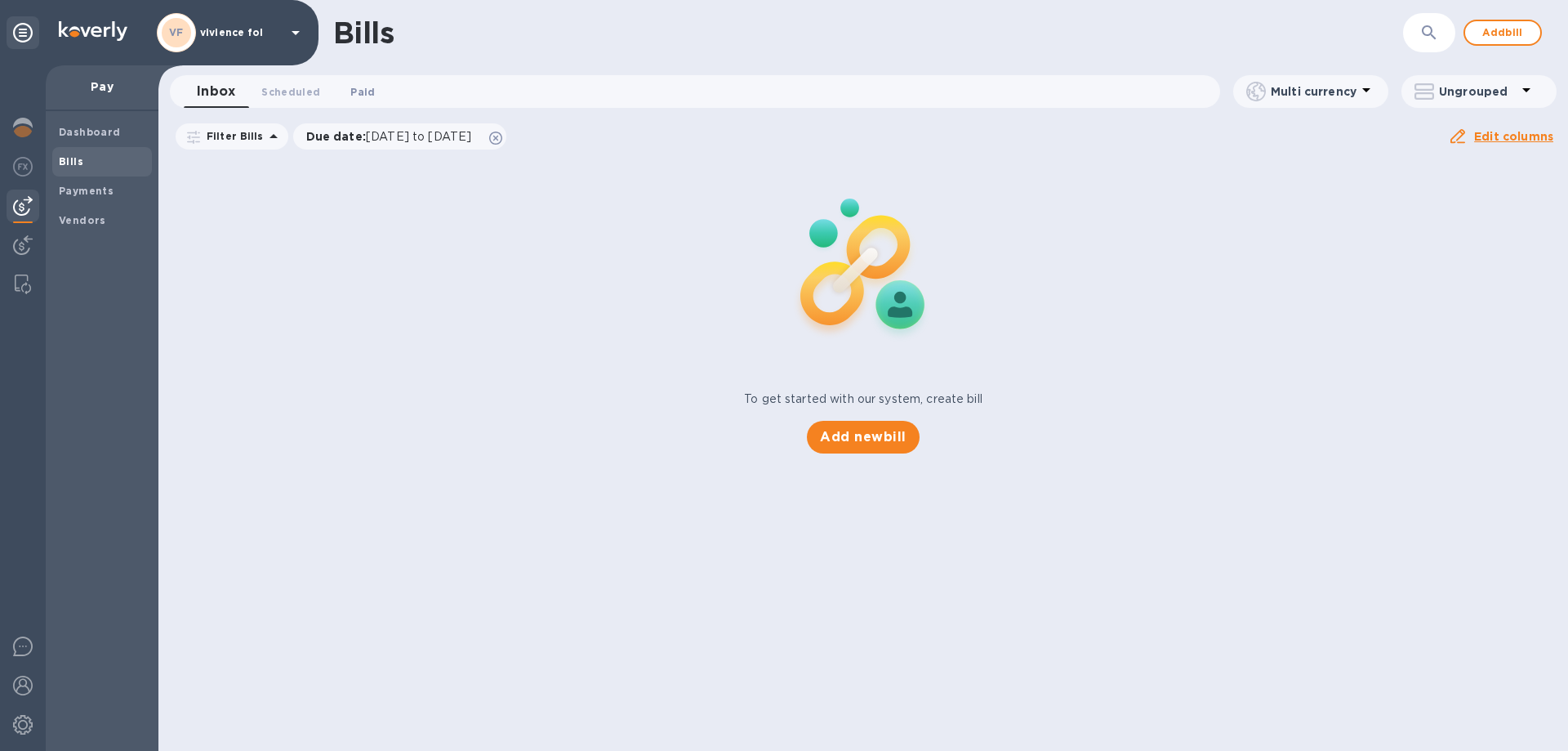
click at [354, 97] on span "Paid 0" at bounding box center [363, 92] width 24 height 17
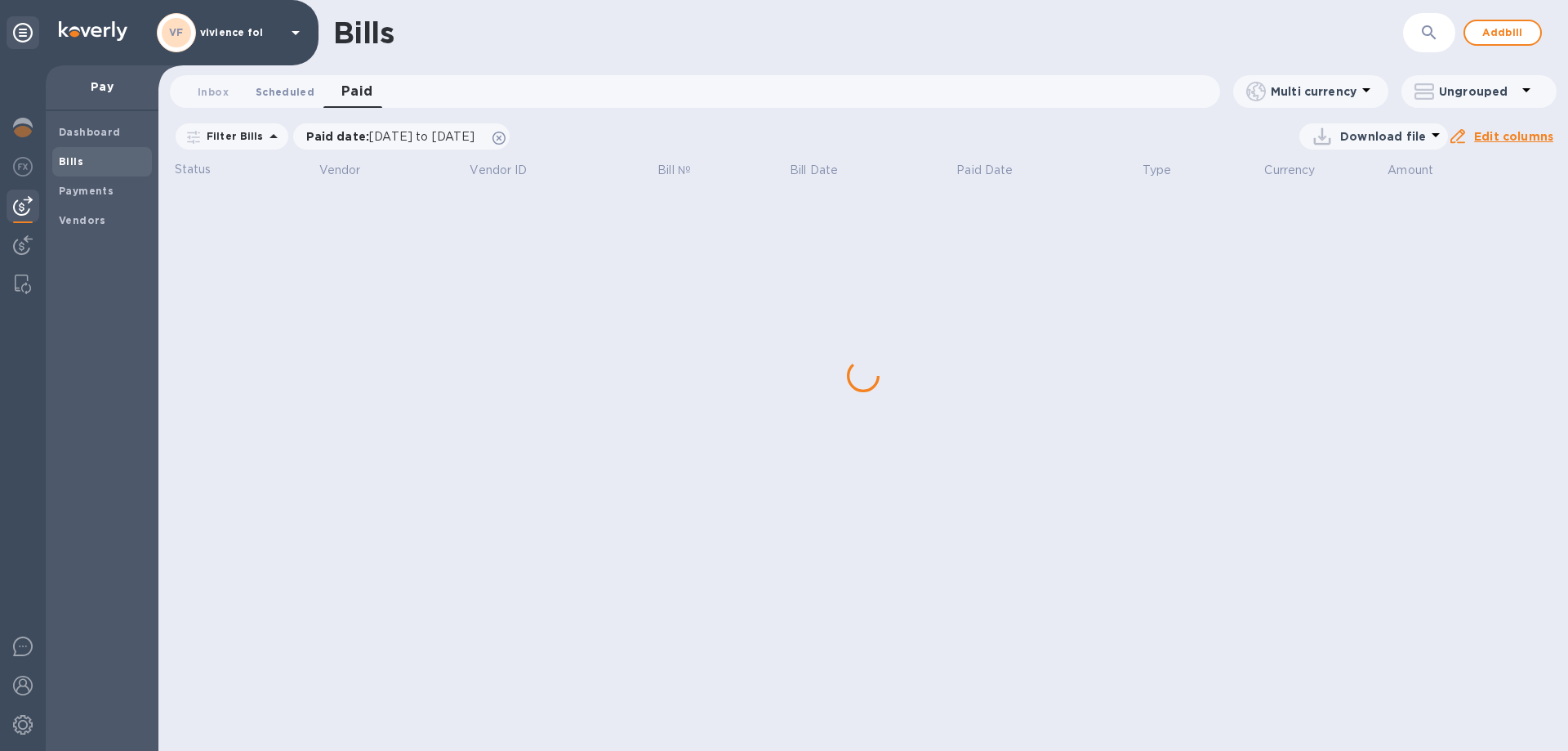
click at [303, 92] on span "Scheduled 0" at bounding box center [285, 92] width 59 height 17
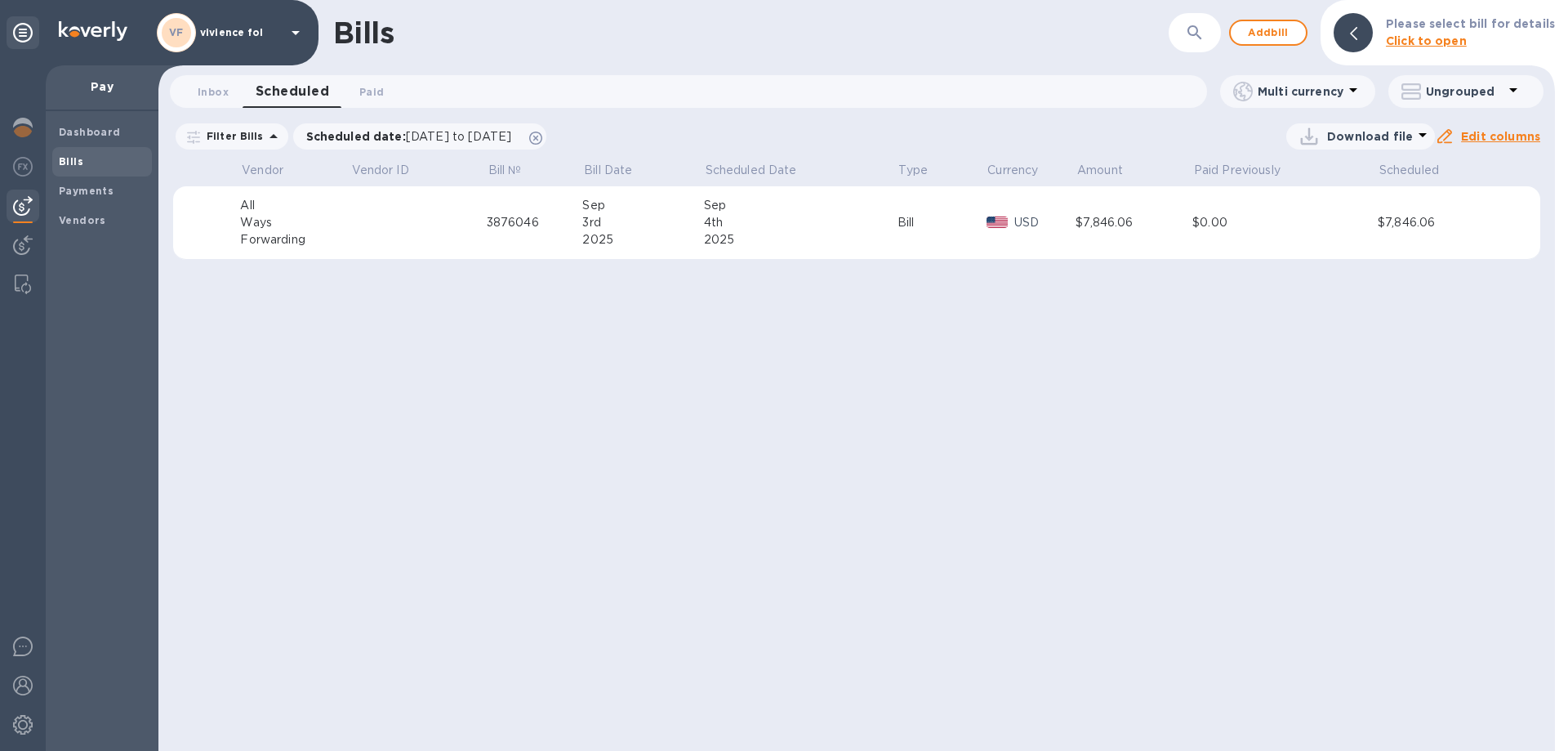
click at [321, 221] on div "Ways" at bounding box center [294, 223] width 109 height 17
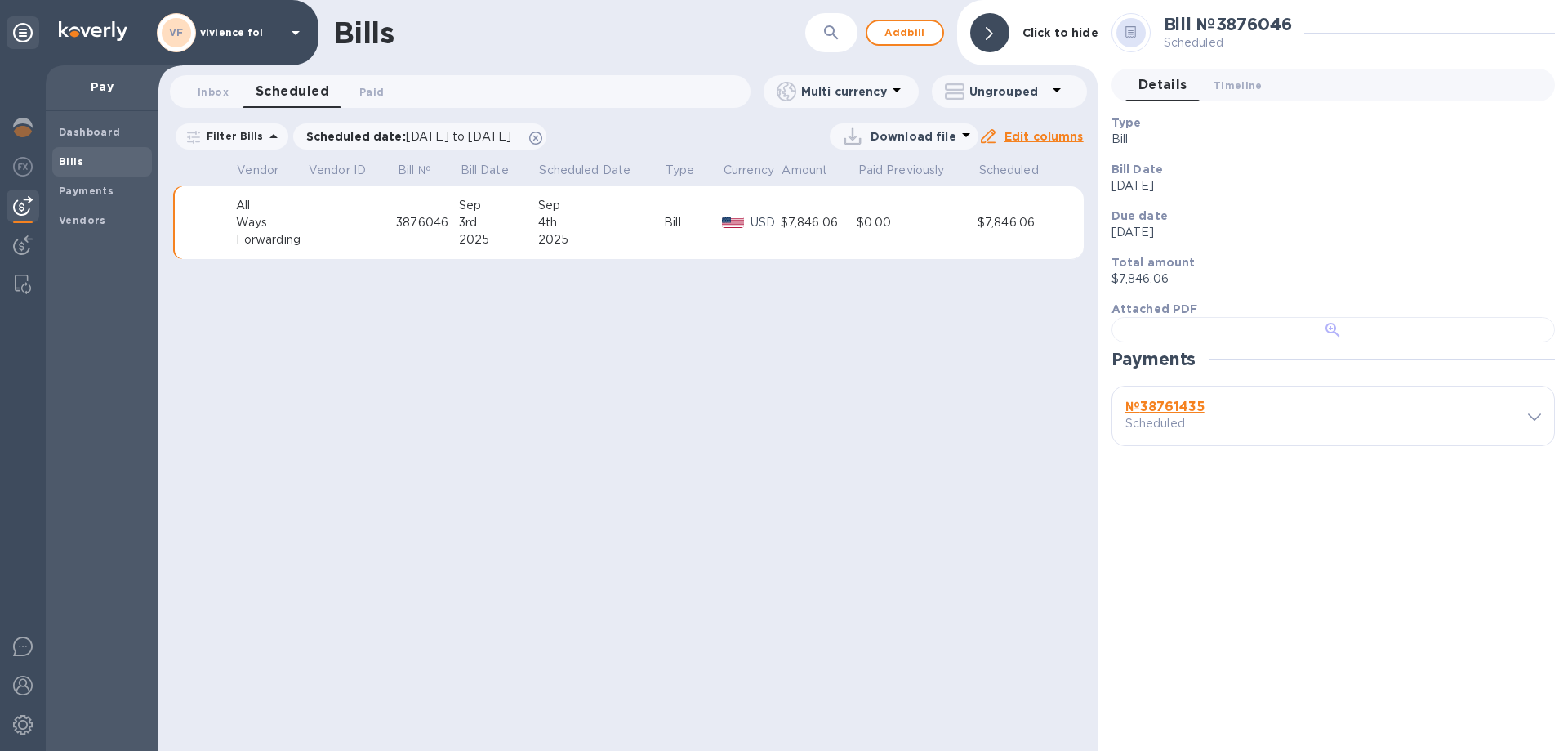
scroll to position [269, 0]
click at [1194, 415] on b "№ 38761435" at bounding box center [1165, 406] width 79 height 16
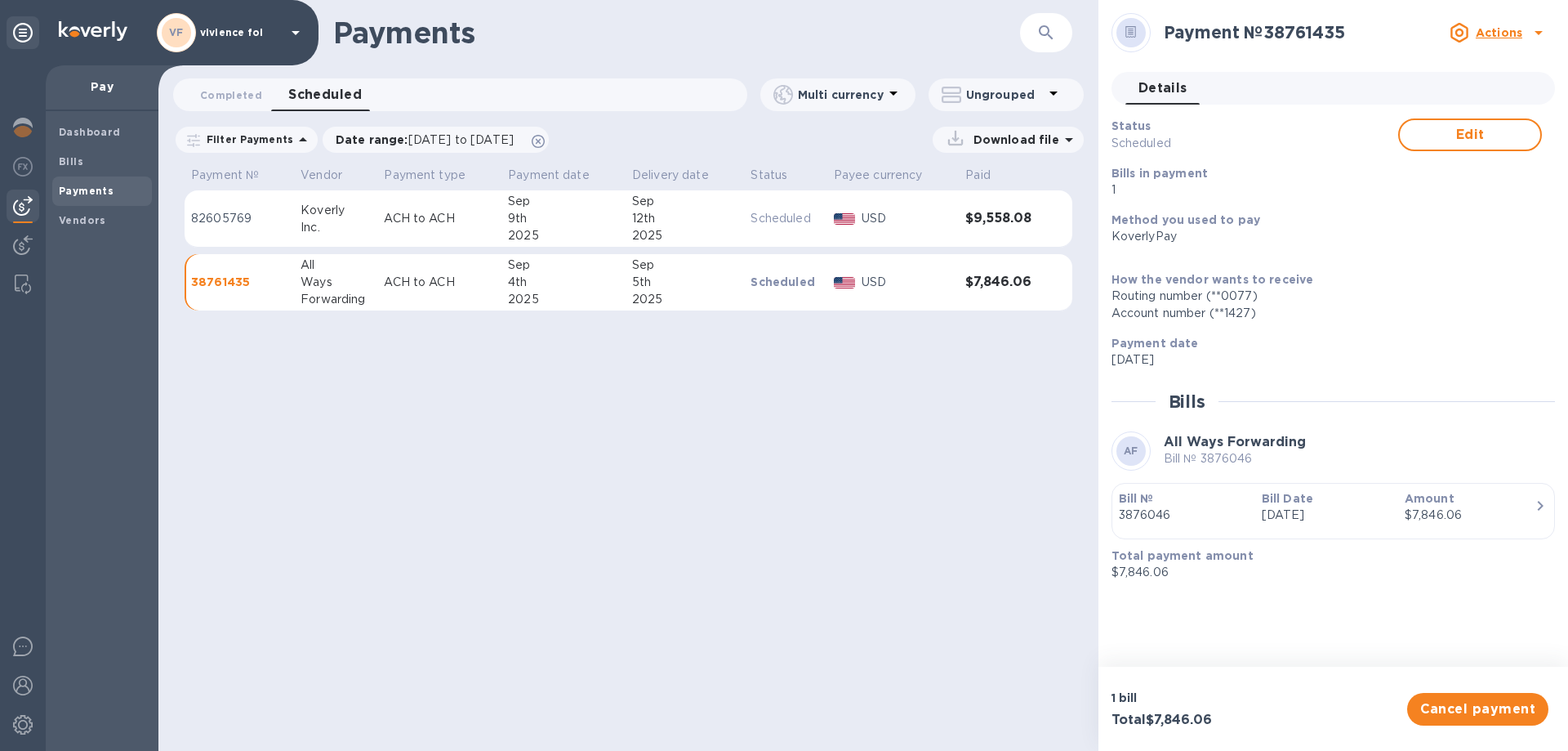
click at [240, 281] on p "38761435" at bounding box center [239, 281] width 97 height 16
click at [217, 279] on p "38761435" at bounding box center [239, 281] width 97 height 16
click at [363, 285] on div "Ways" at bounding box center [336, 282] width 71 height 17
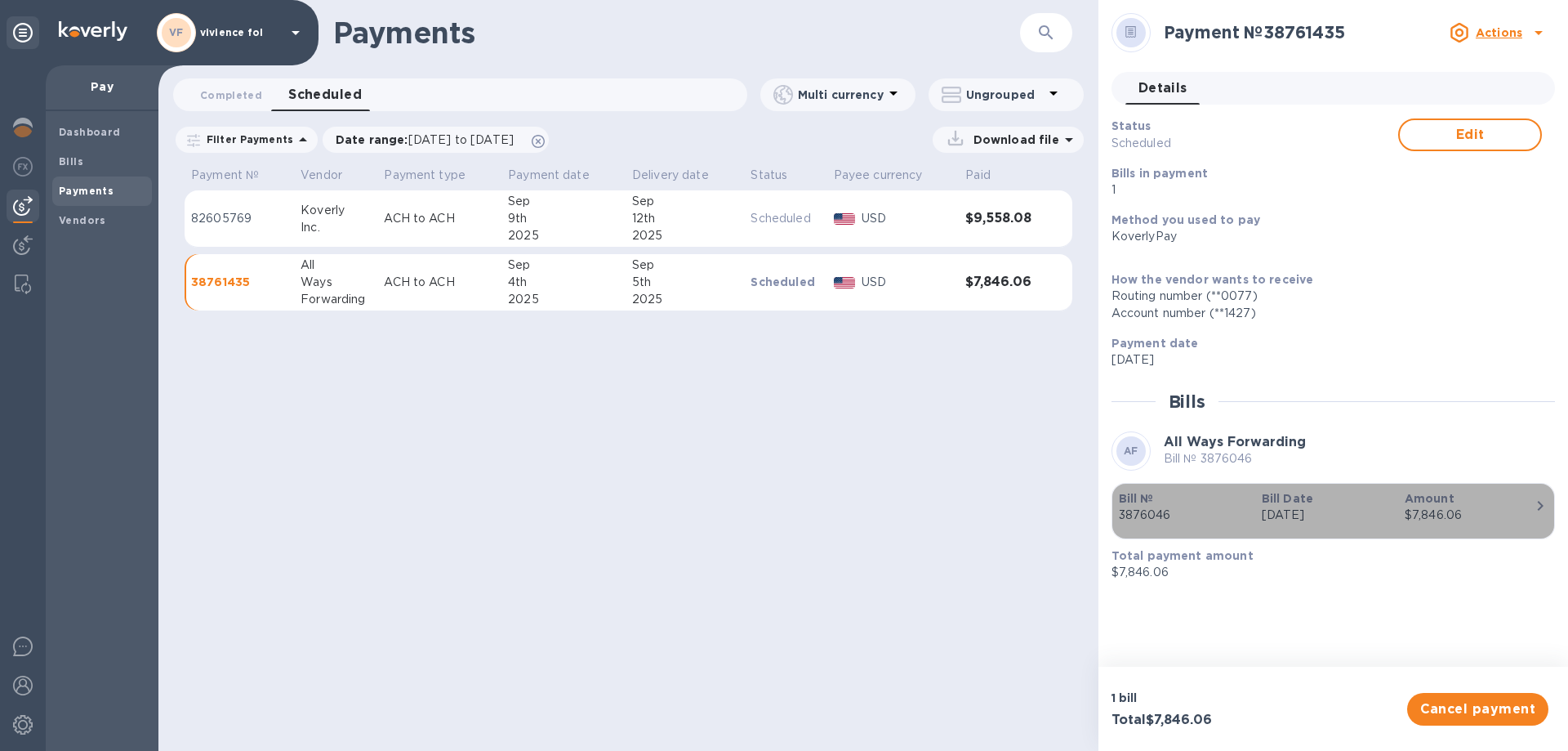
drag, startPoint x: 1179, startPoint y: 520, endPoint x: 1127, endPoint y: 513, distance: 52.5
click at [1127, 513] on p "3876046" at bounding box center [1184, 515] width 130 height 17
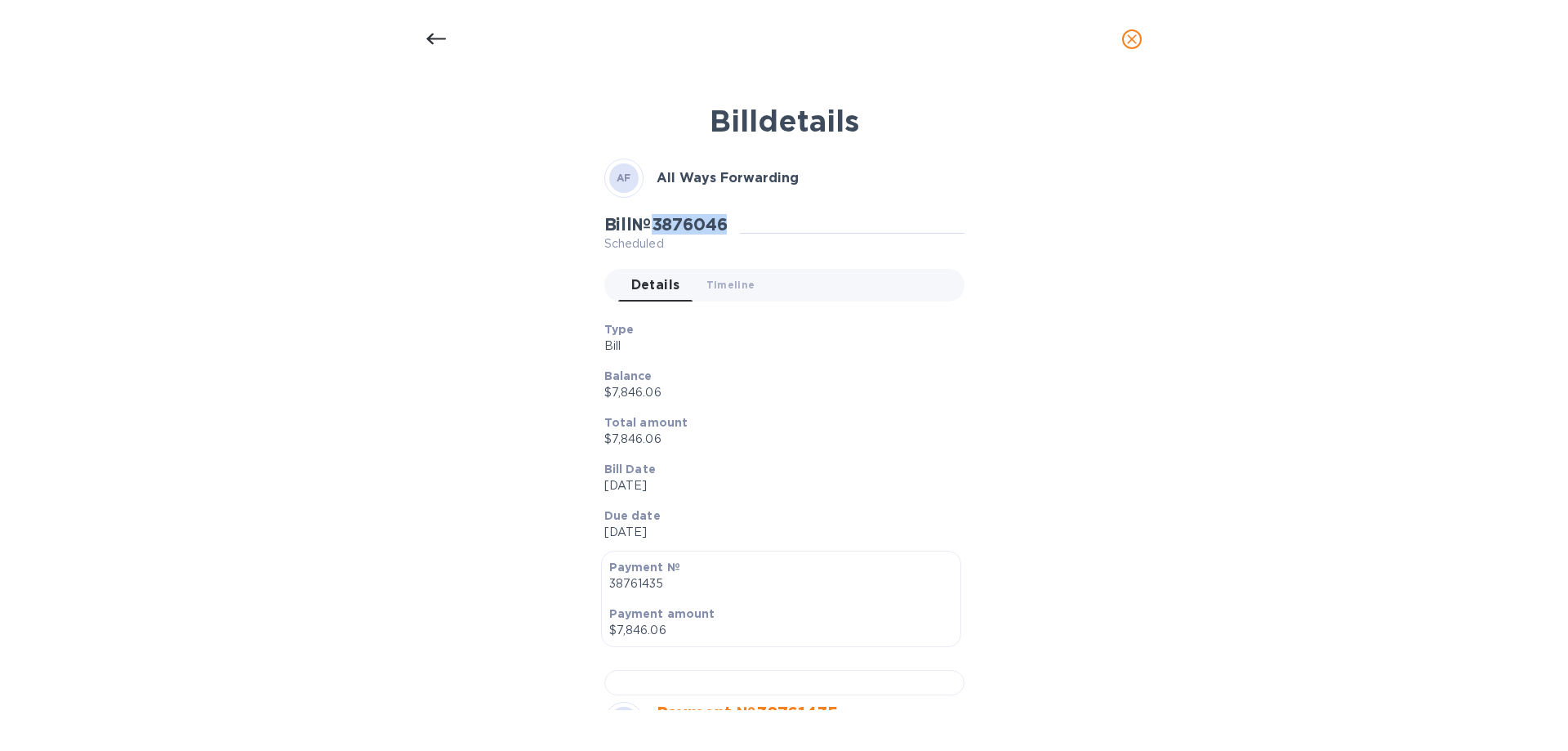
drag, startPoint x: 741, startPoint y: 223, endPoint x: 661, endPoint y: 221, distance: 80.0
click at [661, 221] on div "Bill № 3876046 Scheduled" at bounding box center [672, 233] width 136 height 38
copy h2 "3876046"
click at [1127, 39] on icon "close" at bounding box center [1132, 39] width 16 height 16
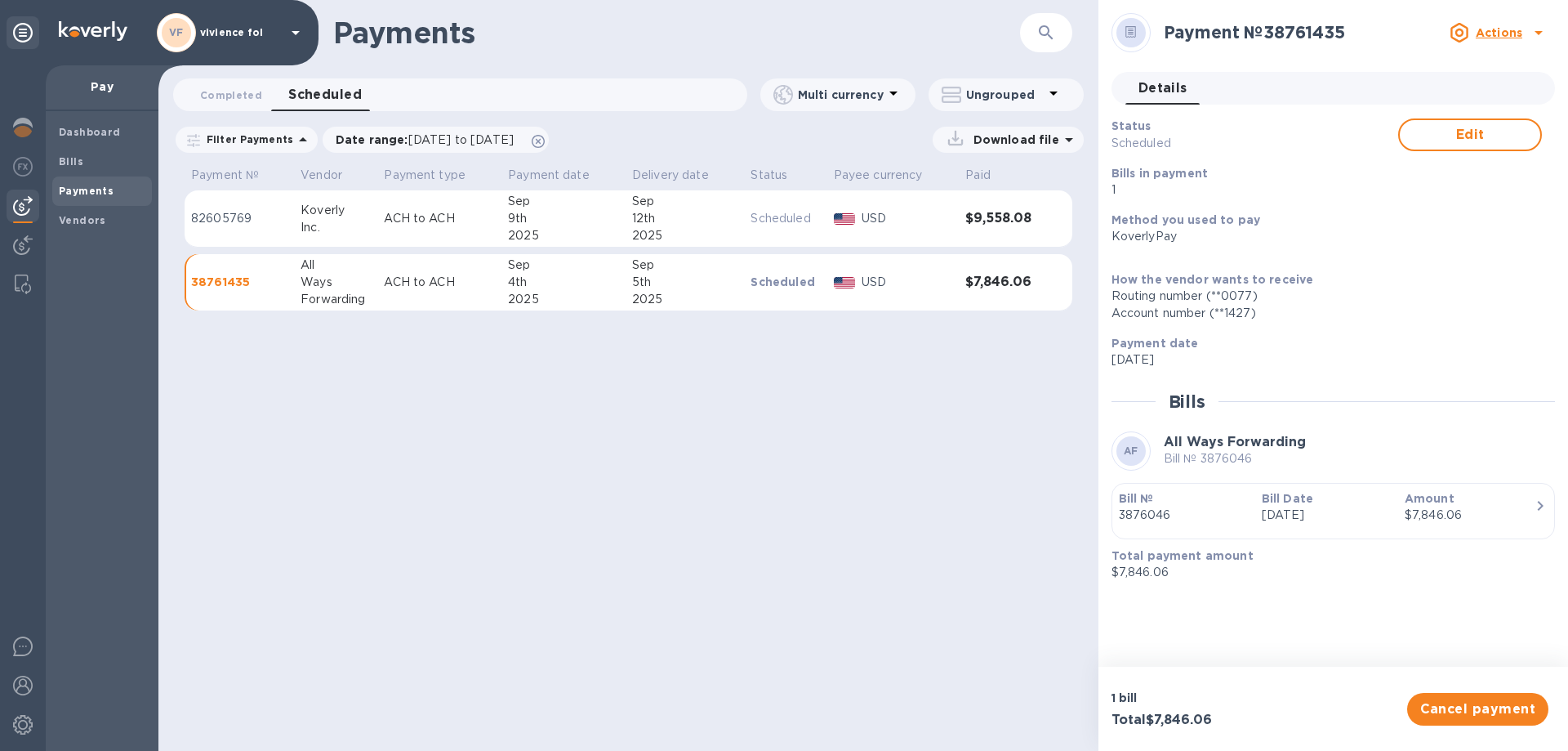
click at [620, 524] on div "Payments ​ Completed 0 Scheduled 0 Multi currency Ungrouped Filter Payments Dat…" at bounding box center [629, 375] width 940 height 751
